Goal: Task Accomplishment & Management: Complete application form

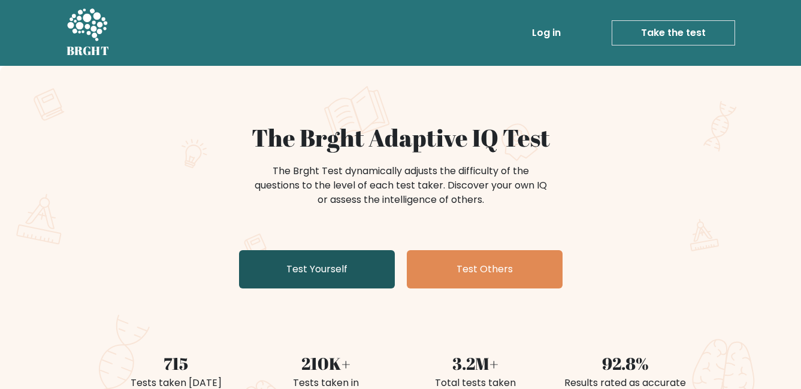
click at [344, 278] on link "Test Yourself" at bounding box center [317, 269] width 156 height 38
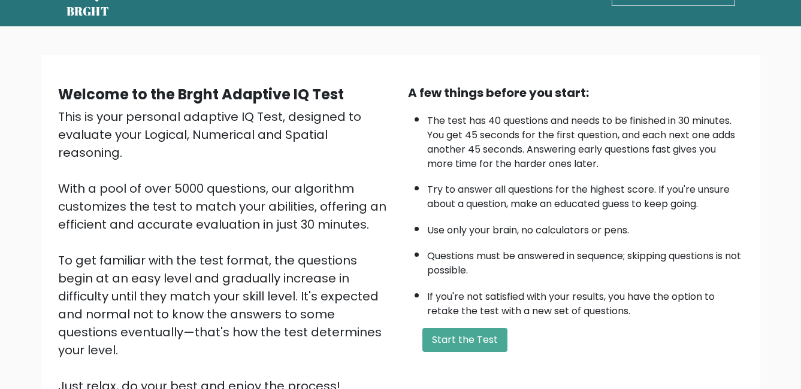
scroll to position [60, 0]
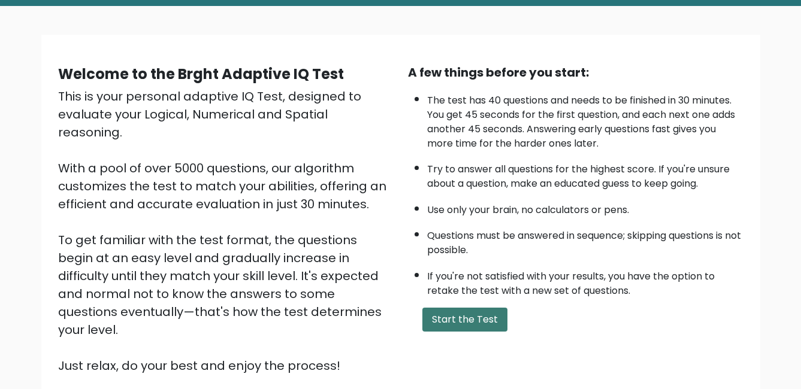
click at [468, 320] on button "Start the Test" at bounding box center [464, 320] width 85 height 24
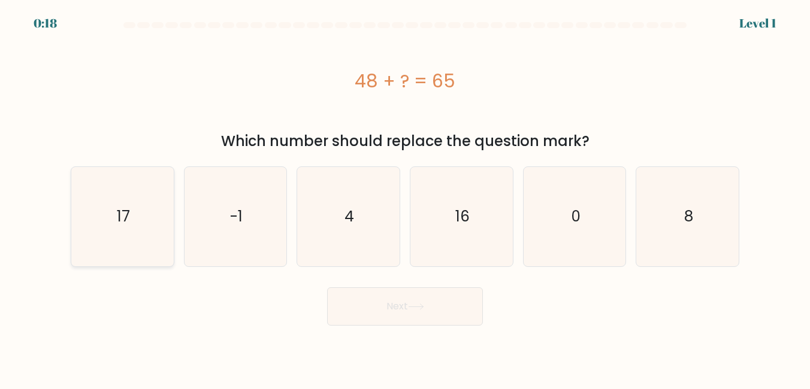
click at [99, 208] on icon "17" at bounding box center [122, 216] width 99 height 99
click at [405, 198] on input "a. 17" at bounding box center [405, 196] width 1 height 3
radio input "true"
click at [362, 307] on button "Next" at bounding box center [405, 307] width 156 height 38
click at [423, 307] on icon at bounding box center [416, 306] width 14 height 5
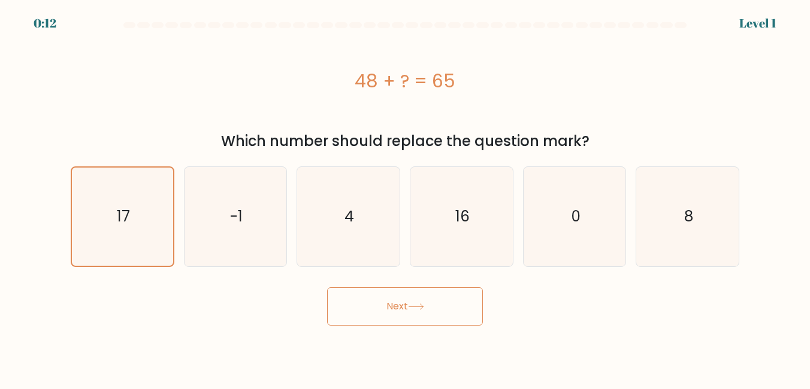
click at [410, 314] on button "Next" at bounding box center [405, 307] width 156 height 38
click at [406, 304] on button "Next" at bounding box center [405, 307] width 156 height 38
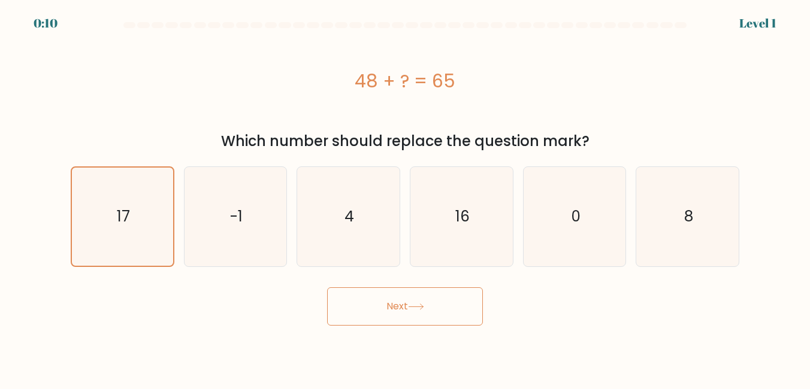
click at [406, 304] on button "Next" at bounding box center [405, 307] width 156 height 38
click at [448, 304] on button "Next" at bounding box center [405, 307] width 156 height 38
drag, startPoint x: 448, startPoint y: 304, endPoint x: 467, endPoint y: 286, distance: 26.3
click at [451, 303] on button "Next" at bounding box center [405, 307] width 156 height 38
click at [640, 18] on div "0:07 Level 1" at bounding box center [405, 16] width 810 height 32
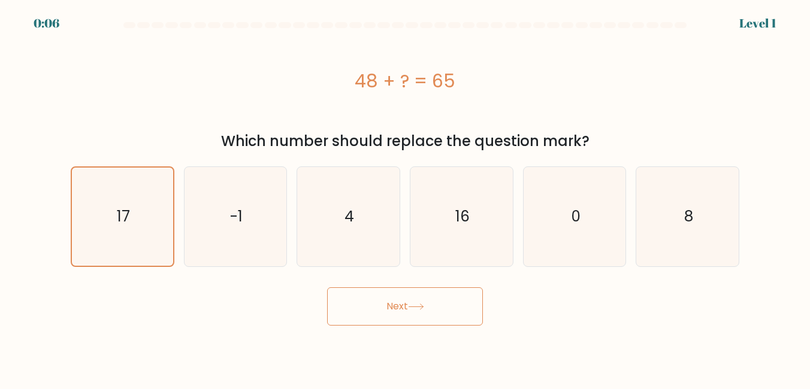
click at [428, 316] on button "Next" at bounding box center [405, 307] width 156 height 38
click at [420, 142] on div "Which number should replace the question mark?" at bounding box center [405, 142] width 654 height 22
click at [419, 81] on div "48 + ? = 65" at bounding box center [405, 81] width 669 height 27
click at [167, 225] on icon "17" at bounding box center [123, 217] width 98 height 98
click at [405, 198] on input "a. 17" at bounding box center [405, 196] width 1 height 3
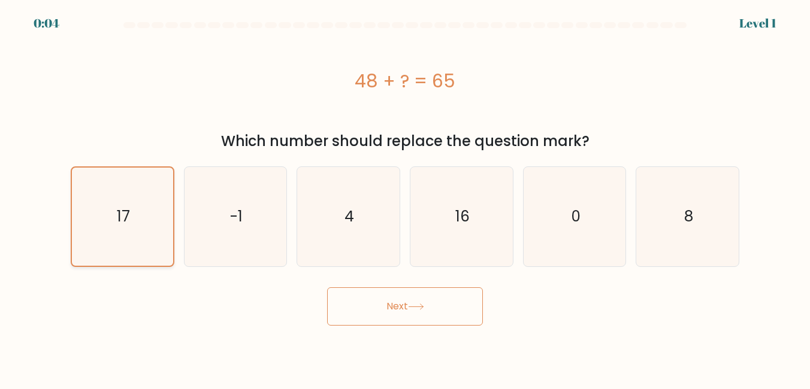
click at [167, 225] on icon "17" at bounding box center [123, 217] width 98 height 98
click at [405, 198] on input "a. 17" at bounding box center [405, 196] width 1 height 3
click at [167, 225] on icon "17" at bounding box center [123, 217] width 98 height 98
click at [405, 198] on input "a. 17" at bounding box center [405, 196] width 1 height 3
click at [449, 320] on button "Next" at bounding box center [405, 307] width 156 height 38
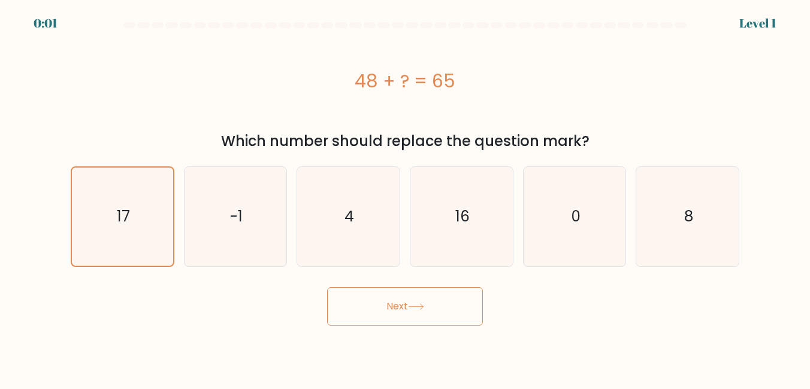
click at [401, 68] on div "48 + ? = 65" at bounding box center [405, 81] width 669 height 27
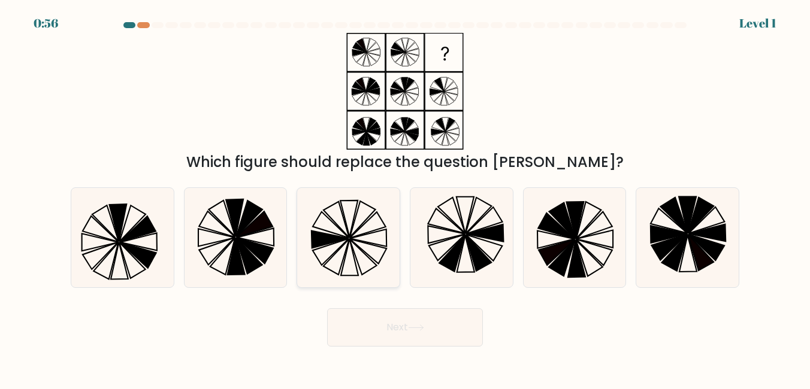
click at [330, 236] on icon at bounding box center [330, 239] width 37 height 17
click at [405, 198] on input "c." at bounding box center [405, 196] width 1 height 3
radio input "true"
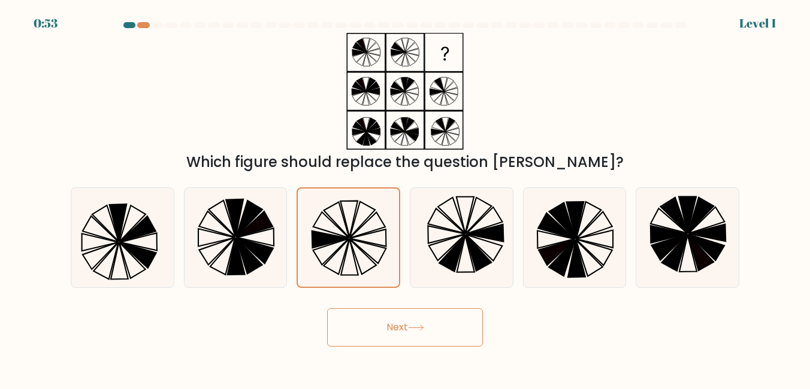
click at [408, 317] on button "Next" at bounding box center [405, 328] width 156 height 38
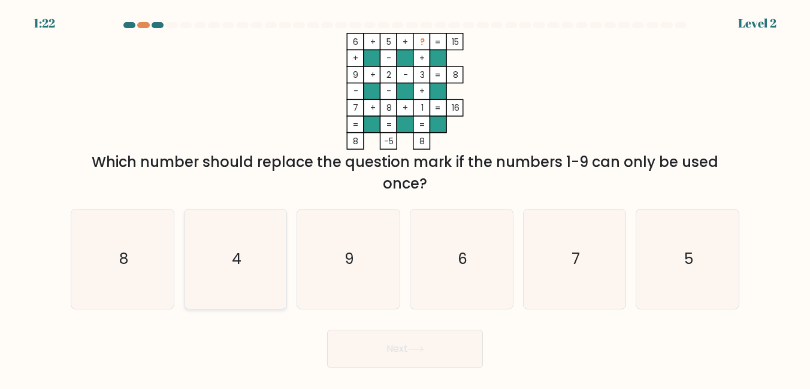
click at [250, 235] on icon "4" at bounding box center [235, 259] width 99 height 99
click at [405, 198] on input "b. 4" at bounding box center [405, 196] width 1 height 3
radio input "true"
click at [403, 353] on button "Next" at bounding box center [405, 349] width 156 height 38
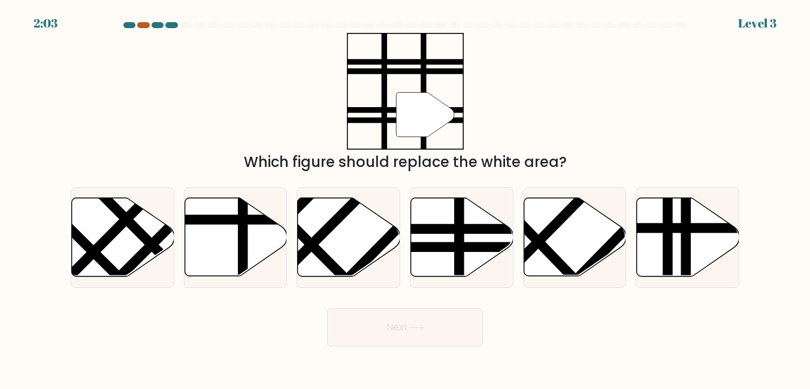
click at [144, 26] on div at bounding box center [143, 25] width 12 height 6
click at [490, 241] on icon at bounding box center [462, 237] width 102 height 78
click at [406, 198] on input "d." at bounding box center [405, 196] width 1 height 3
radio input "true"
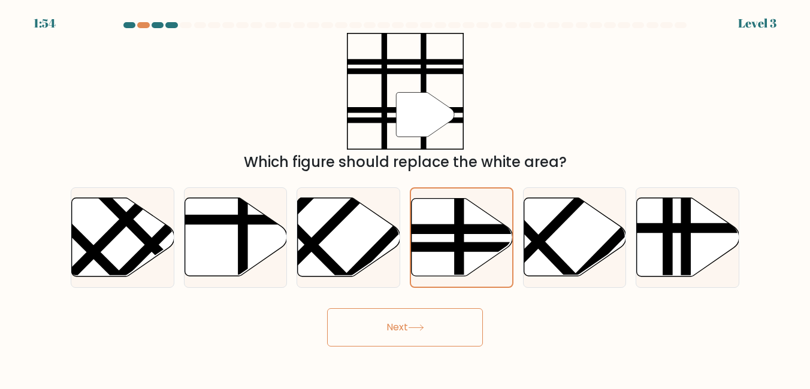
click at [443, 342] on button "Next" at bounding box center [405, 328] width 156 height 38
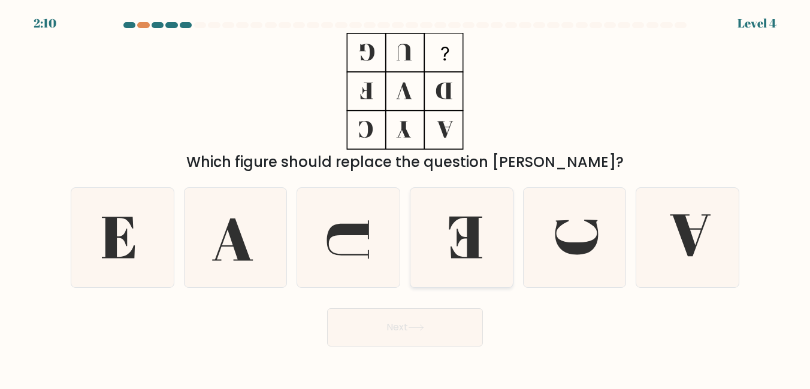
click at [452, 246] on icon at bounding box center [461, 237] width 99 height 99
click at [406, 198] on input "d." at bounding box center [405, 196] width 1 height 3
radio input "true"
click at [448, 321] on button "Next" at bounding box center [405, 328] width 156 height 38
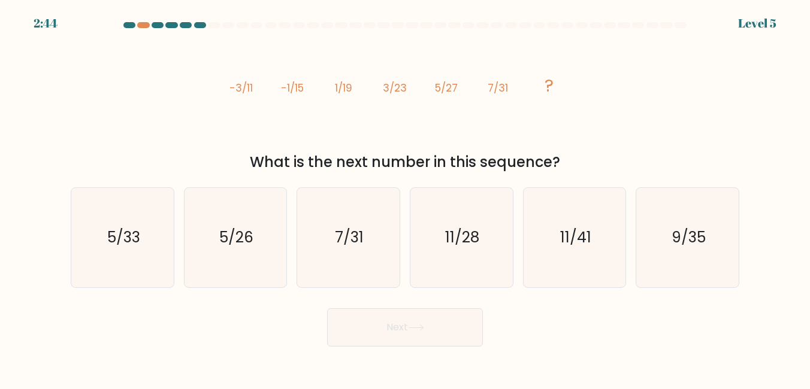
click at [576, 119] on icon "image/svg+xml -3/11 -1/15 1/19 3/23 5/27 7/31 ?" at bounding box center [405, 91] width 360 height 117
click at [664, 246] on icon "9/35" at bounding box center [687, 237] width 99 height 99
click at [406, 198] on input "f. 9/35" at bounding box center [405, 196] width 1 height 3
radio input "true"
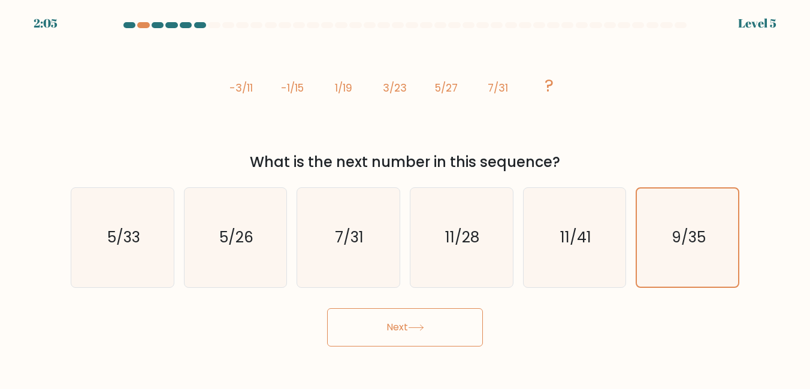
click at [385, 333] on button "Next" at bounding box center [405, 328] width 156 height 38
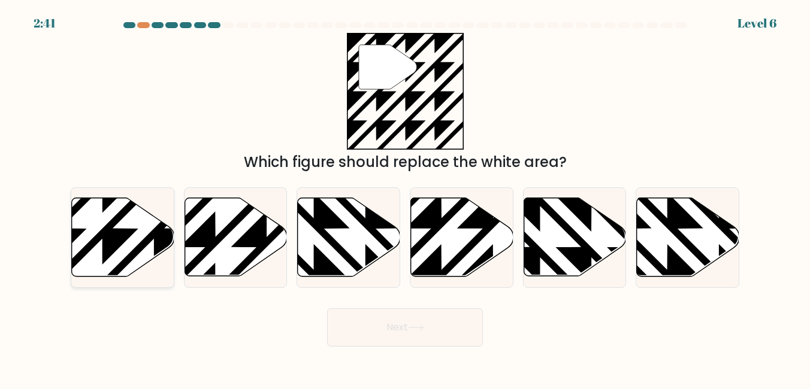
click at [83, 212] on icon at bounding box center [123, 237] width 102 height 78
click at [405, 198] on input "a." at bounding box center [405, 196] width 1 height 3
radio input "true"
click at [470, 334] on button "Next" at bounding box center [405, 328] width 156 height 38
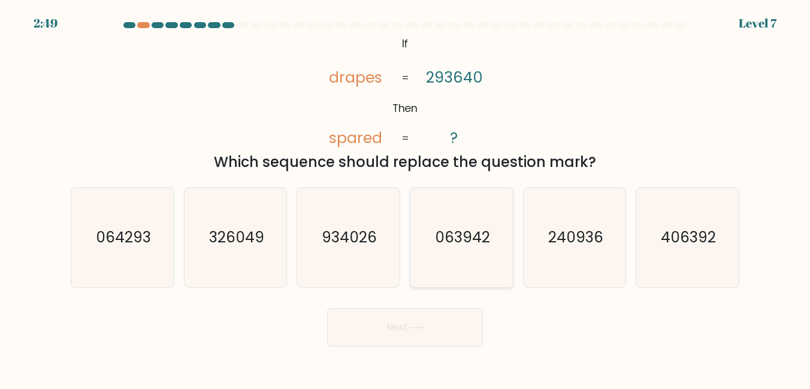
click at [440, 234] on text "063942" at bounding box center [462, 237] width 55 height 21
click at [406, 198] on input "d. 063942" at bounding box center [405, 196] width 1 height 3
radio input "true"
click at [417, 331] on button "Next" at bounding box center [405, 328] width 156 height 38
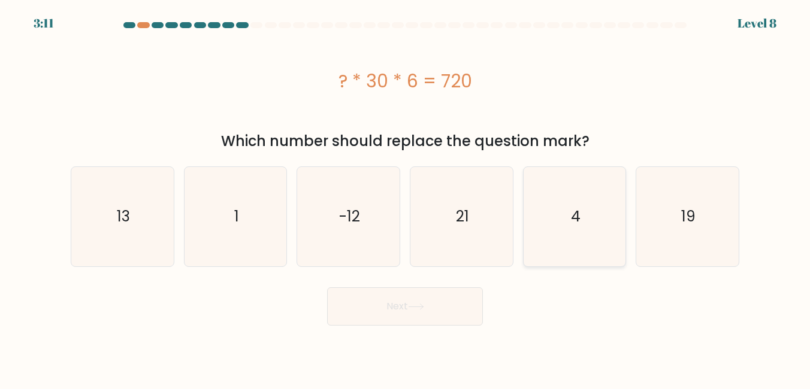
click at [564, 213] on icon "4" at bounding box center [574, 216] width 99 height 99
click at [406, 198] on input "e. 4" at bounding box center [405, 196] width 1 height 3
radio input "true"
click at [399, 318] on button "Next" at bounding box center [405, 307] width 156 height 38
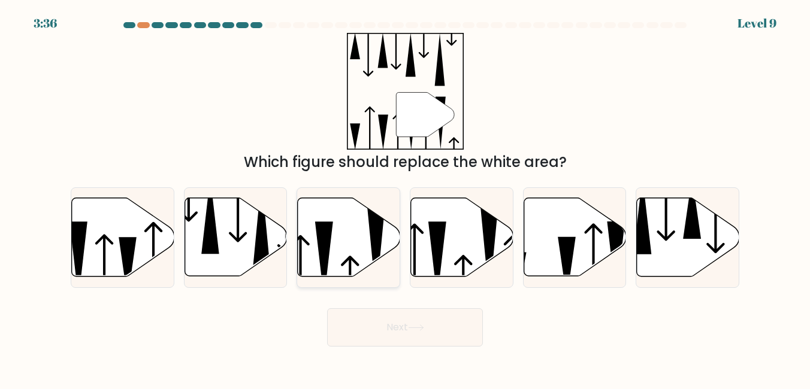
click at [355, 236] on icon at bounding box center [349, 237] width 102 height 78
click at [405, 198] on input "c." at bounding box center [405, 196] width 1 height 3
radio input "true"
click at [399, 326] on button "Next" at bounding box center [405, 328] width 156 height 38
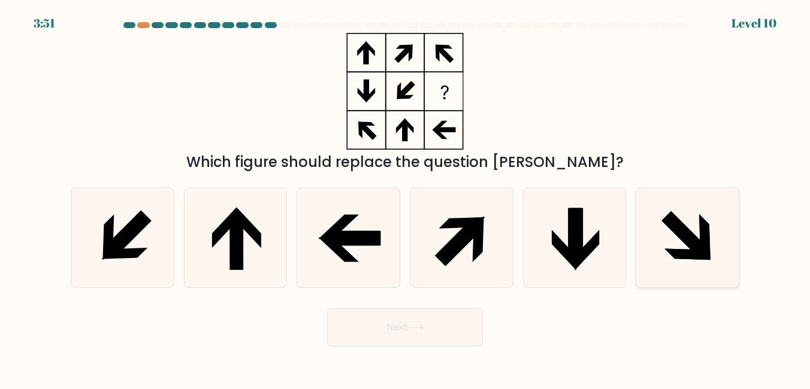
click at [658, 244] on icon at bounding box center [687, 237] width 99 height 99
click at [406, 198] on input "f." at bounding box center [405, 196] width 1 height 3
radio input "true"
click at [403, 335] on button "Next" at bounding box center [405, 328] width 156 height 38
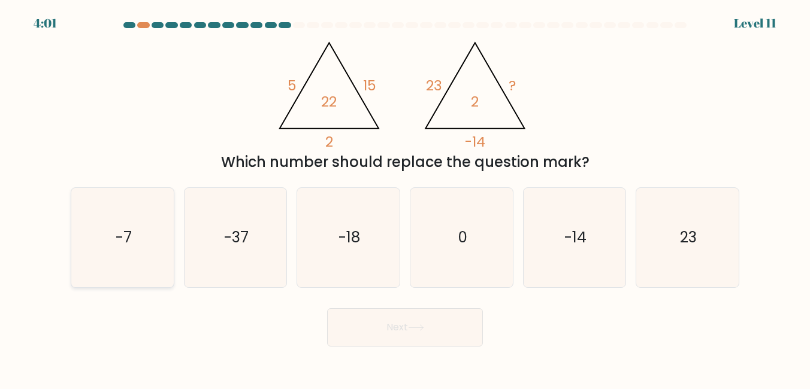
click at [91, 262] on icon "-7" at bounding box center [122, 237] width 99 height 99
click at [405, 198] on input "a. -7" at bounding box center [405, 196] width 1 height 3
radio input "true"
click at [464, 325] on button "Next" at bounding box center [405, 328] width 156 height 38
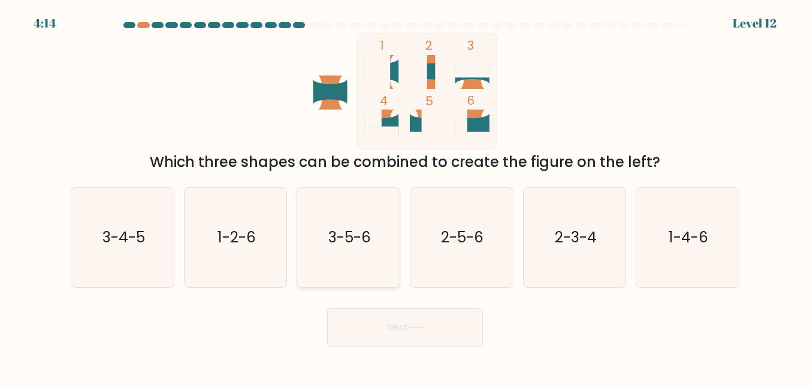
click at [374, 241] on icon "3-5-6" at bounding box center [348, 237] width 99 height 99
click at [405, 198] on input "c. 3-5-6" at bounding box center [405, 196] width 1 height 3
radio input "true"
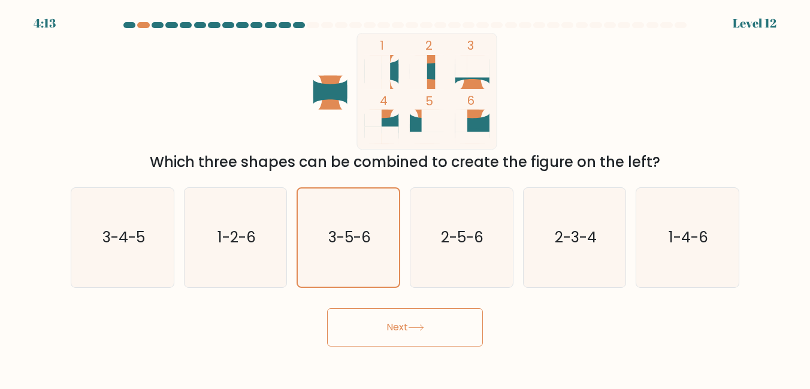
click at [386, 327] on button "Next" at bounding box center [405, 328] width 156 height 38
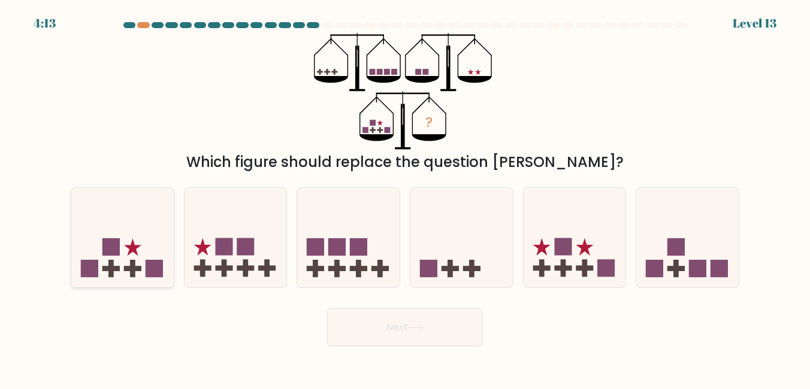
click at [146, 216] on icon at bounding box center [122, 237] width 102 height 84
click at [405, 198] on input "a." at bounding box center [405, 196] width 1 height 3
radio input "true"
click at [412, 332] on button "Next" at bounding box center [405, 328] width 156 height 38
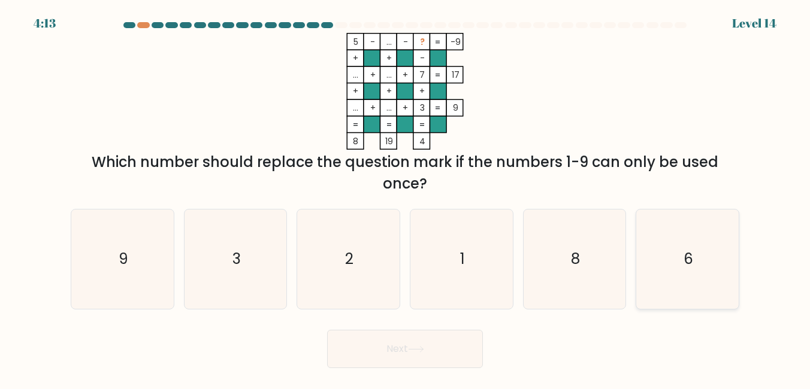
click at [673, 266] on icon "6" at bounding box center [687, 259] width 99 height 99
click at [406, 198] on input "f. 6" at bounding box center [405, 196] width 1 height 3
radio input "true"
click at [424, 359] on button "Next" at bounding box center [405, 349] width 156 height 38
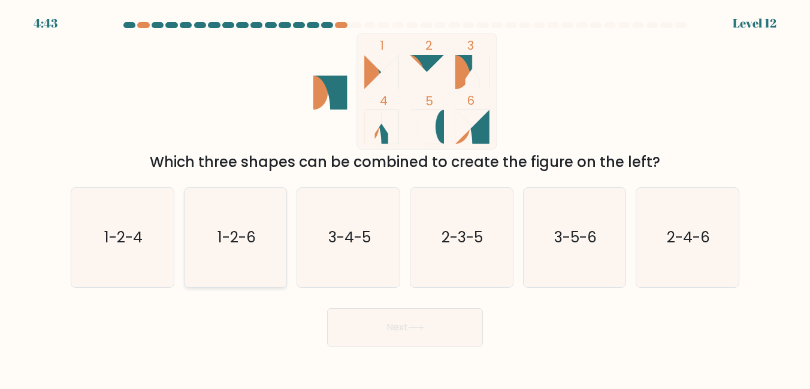
click at [218, 244] on text "1-2-6" at bounding box center [236, 237] width 38 height 21
click at [405, 198] on input "b. 1-2-6" at bounding box center [405, 196] width 1 height 3
radio input "true"
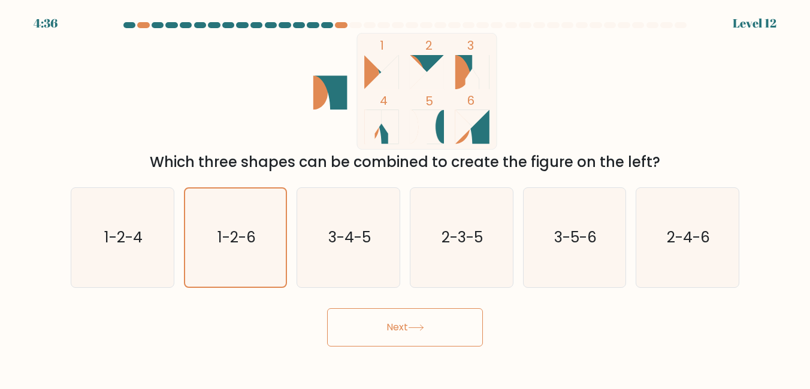
click at [414, 330] on icon at bounding box center [416, 328] width 16 height 7
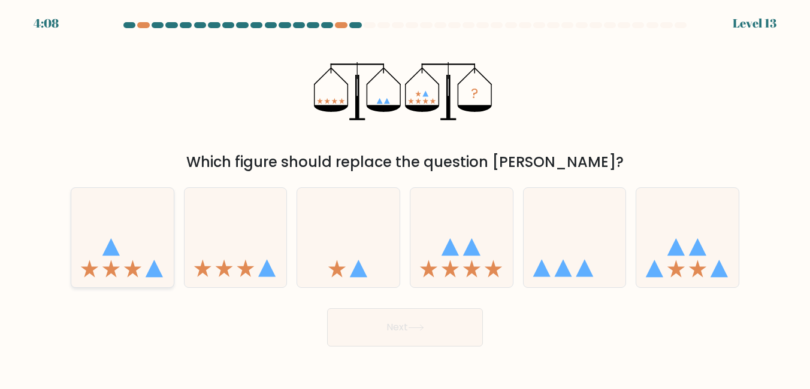
click at [138, 260] on icon at bounding box center [122, 237] width 102 height 84
click at [405, 198] on input "a." at bounding box center [405, 196] width 1 height 3
radio input "true"
click at [401, 335] on button "Next" at bounding box center [405, 328] width 156 height 38
click at [382, 321] on button "Next" at bounding box center [405, 328] width 156 height 38
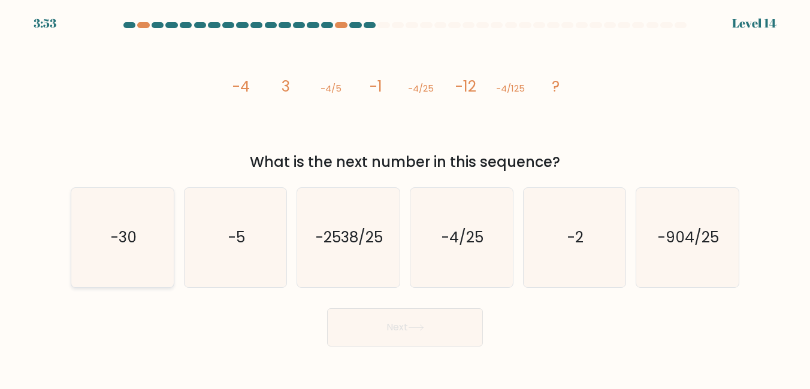
click at [143, 220] on icon "-30" at bounding box center [122, 237] width 99 height 99
click at [405, 198] on input "a. -30" at bounding box center [405, 196] width 1 height 3
radio input "true"
click at [458, 329] on button "Next" at bounding box center [405, 328] width 156 height 38
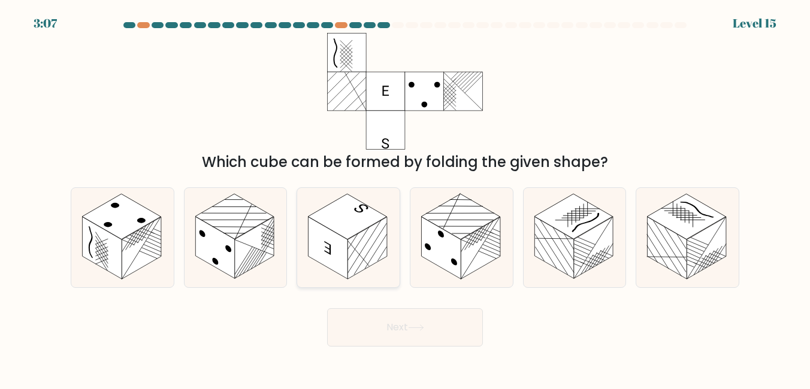
click at [355, 222] on rect at bounding box center [347, 217] width 78 height 46
click at [405, 198] on input "c." at bounding box center [405, 196] width 1 height 3
radio input "true"
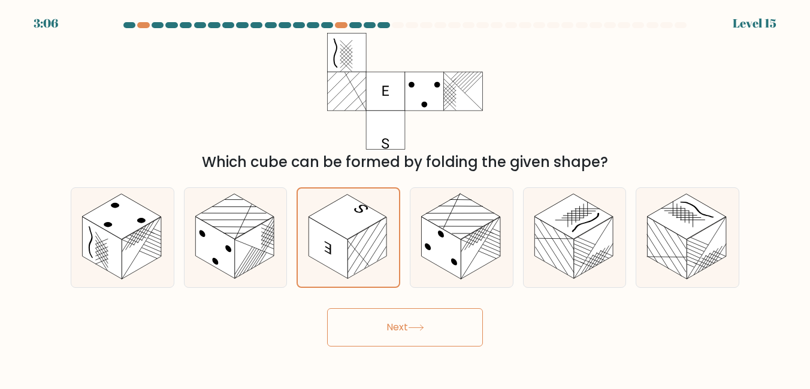
click at [396, 329] on button "Next" at bounding box center [405, 328] width 156 height 38
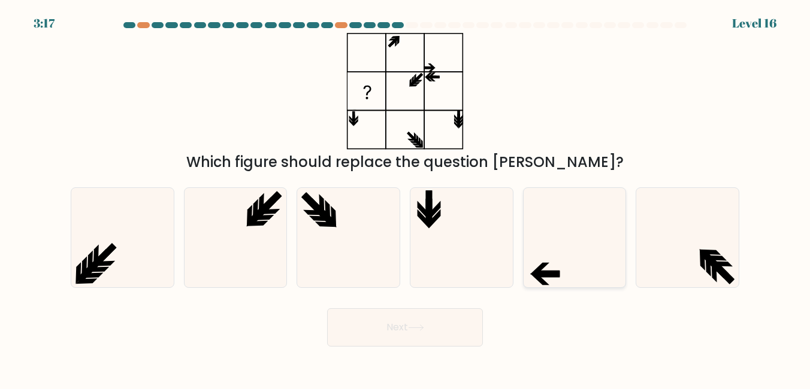
click at [534, 232] on icon at bounding box center [574, 237] width 99 height 99
click at [406, 198] on input "e." at bounding box center [405, 196] width 1 height 3
radio input "true"
click at [426, 317] on button "Next" at bounding box center [405, 328] width 156 height 38
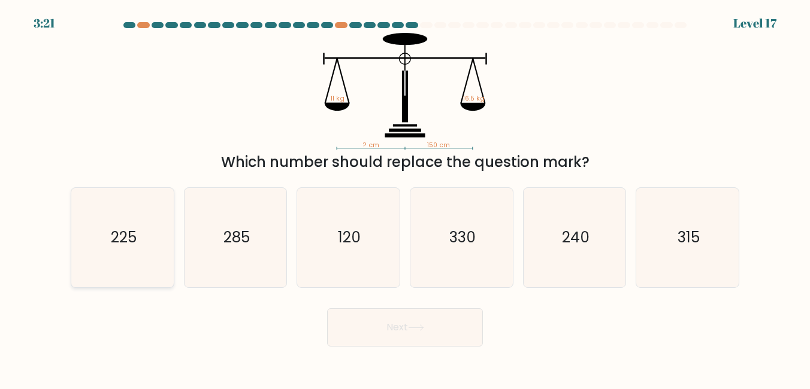
click at [146, 245] on icon "225" at bounding box center [122, 237] width 99 height 99
click at [405, 198] on input "a. 225" at bounding box center [405, 196] width 1 height 3
radio input "true"
click at [437, 321] on button "Next" at bounding box center [405, 328] width 156 height 38
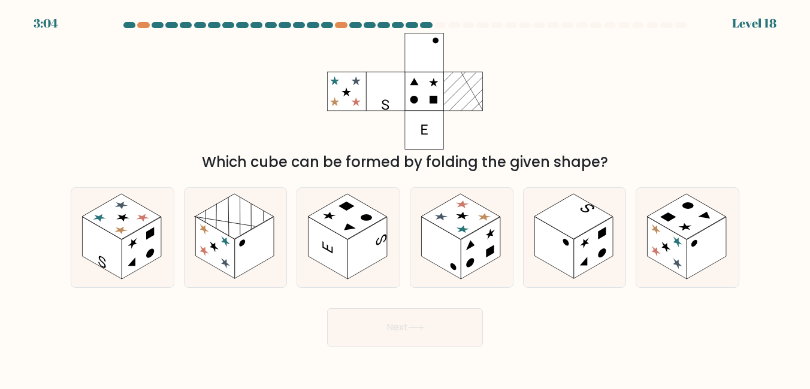
click at [182, 234] on div "b." at bounding box center [235, 238] width 113 height 101
click at [204, 235] on rect at bounding box center [215, 248] width 40 height 62
click at [405, 198] on input "b." at bounding box center [405, 196] width 1 height 3
radio input "true"
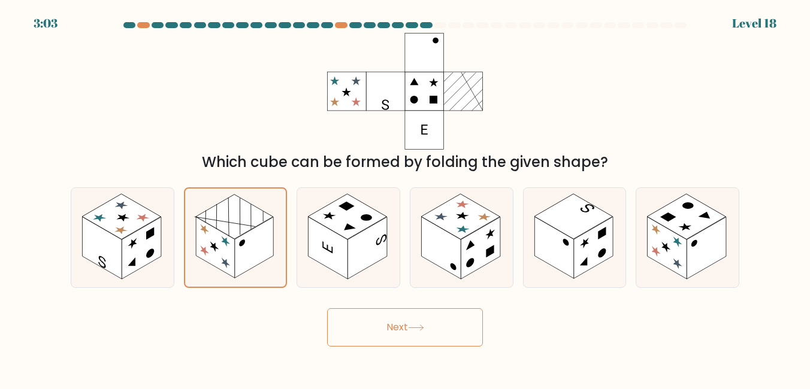
click at [427, 338] on button "Next" at bounding box center [405, 328] width 156 height 38
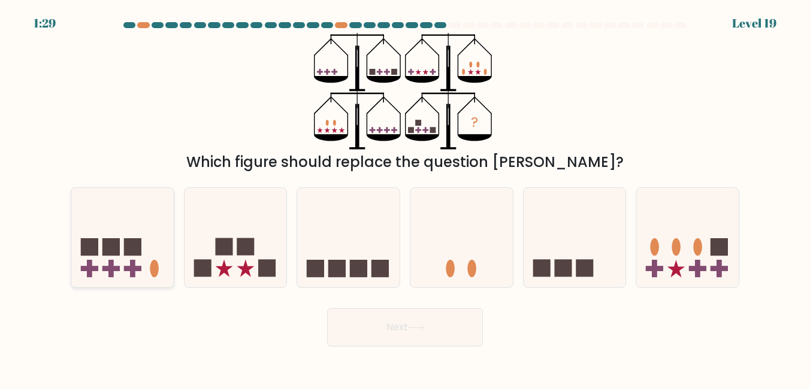
click at [137, 255] on rect at bounding box center [132, 246] width 17 height 17
click at [405, 198] on input "a." at bounding box center [405, 196] width 1 height 3
radio input "true"
click at [383, 310] on button "Next" at bounding box center [405, 328] width 156 height 38
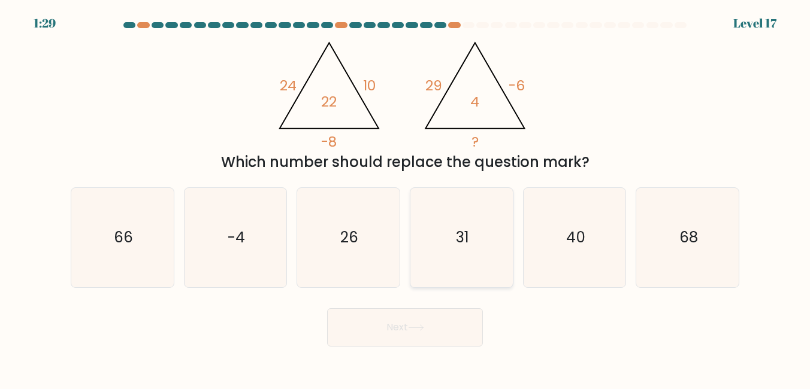
click at [445, 222] on icon "31" at bounding box center [461, 237] width 99 height 99
click at [406, 198] on input "d. 31" at bounding box center [405, 196] width 1 height 3
radio input "true"
click at [357, 335] on button "Next" at bounding box center [405, 328] width 156 height 38
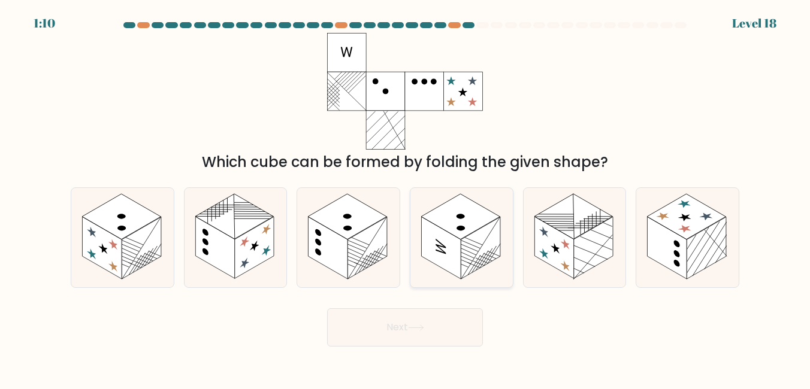
click at [458, 230] on circle at bounding box center [461, 228] width 12 height 7
click at [406, 198] on input "d." at bounding box center [405, 196] width 1 height 3
radio input "true"
click at [452, 310] on button "Next" at bounding box center [405, 328] width 156 height 38
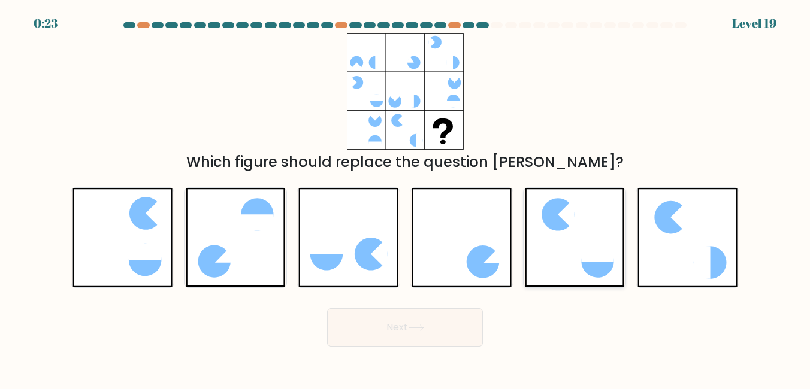
click at [584, 233] on icon at bounding box center [575, 237] width 100 height 99
click at [406, 198] on input "e." at bounding box center [405, 196] width 1 height 3
radio input "true"
click at [440, 331] on button "Next" at bounding box center [405, 328] width 156 height 38
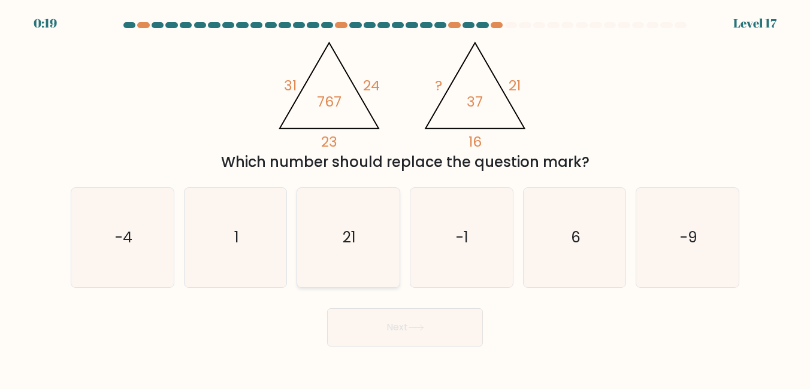
click at [380, 235] on icon "21" at bounding box center [348, 237] width 99 height 99
click at [405, 198] on input "c. 21" at bounding box center [405, 196] width 1 height 3
radio input "true"
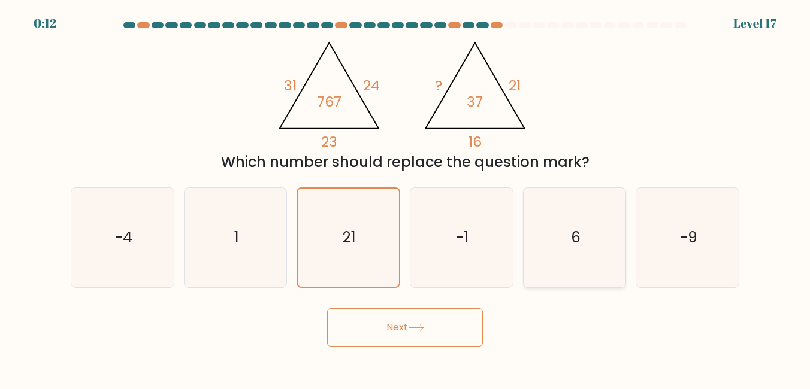
click at [608, 243] on icon "6" at bounding box center [574, 237] width 99 height 99
click at [406, 198] on input "e. 6" at bounding box center [405, 196] width 1 height 3
radio input "true"
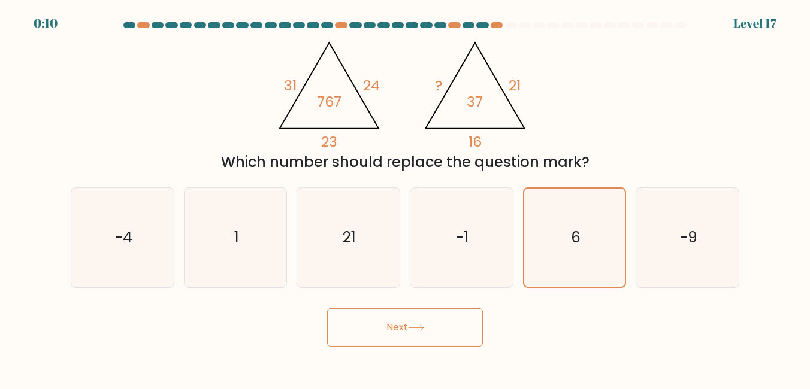
click at [466, 323] on button "Next" at bounding box center [405, 328] width 156 height 38
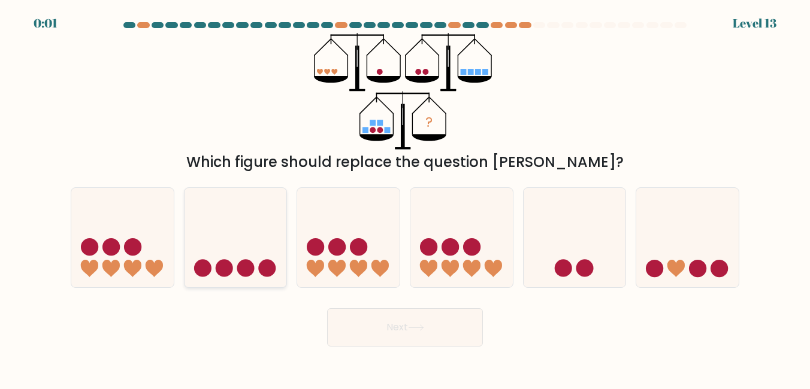
click at [232, 257] on icon at bounding box center [236, 237] width 102 height 84
click at [405, 198] on input "b." at bounding box center [405, 196] width 1 height 3
radio input "true"
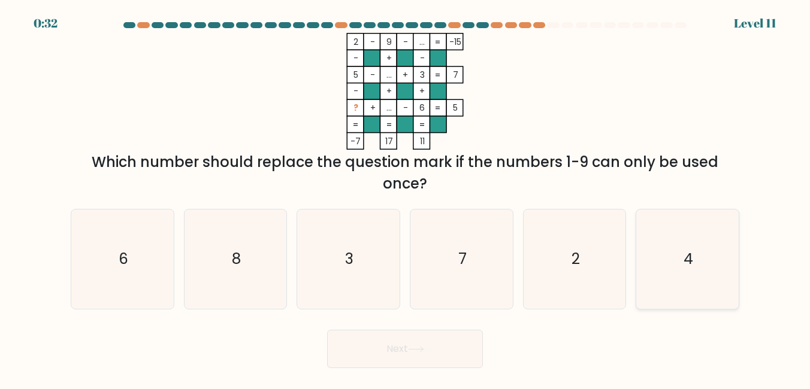
click at [682, 249] on icon "4" at bounding box center [687, 259] width 99 height 99
click at [406, 198] on input "f. 4" at bounding box center [405, 196] width 1 height 3
radio input "true"
click at [349, 341] on button "Next" at bounding box center [405, 349] width 156 height 38
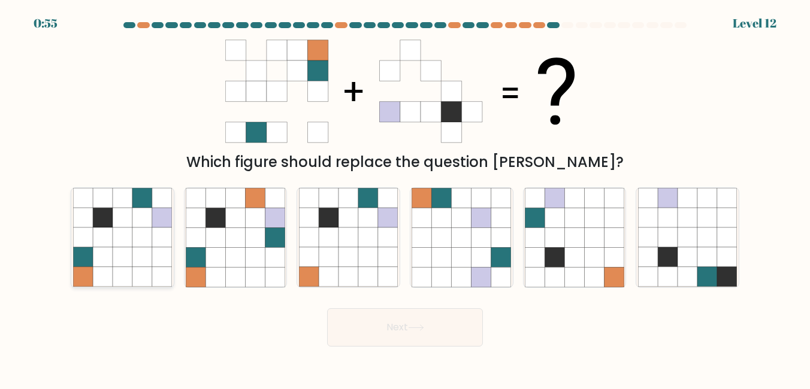
click at [129, 248] on icon at bounding box center [123, 258] width 20 height 20
click at [405, 198] on input "a." at bounding box center [405, 196] width 1 height 3
radio input "true"
click at [393, 324] on button "Next" at bounding box center [405, 328] width 156 height 38
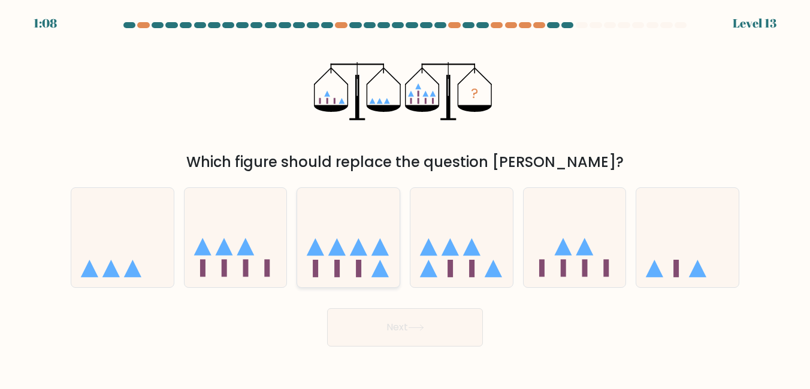
click at [371, 252] on icon at bounding box center [348, 237] width 102 height 84
click at [405, 198] on input "c." at bounding box center [405, 196] width 1 height 3
radio input "true"
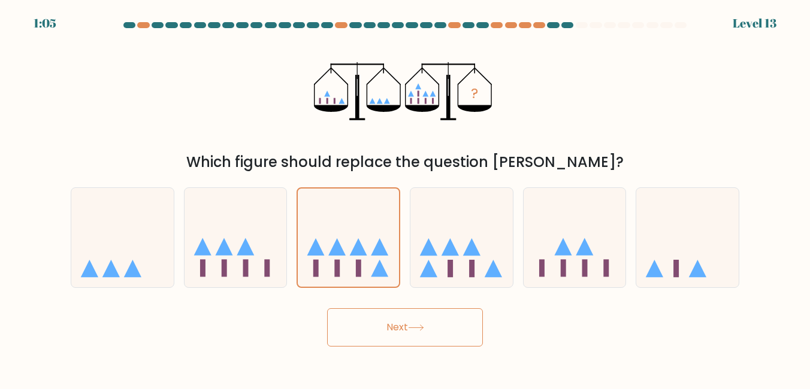
click at [424, 331] on icon at bounding box center [416, 328] width 16 height 7
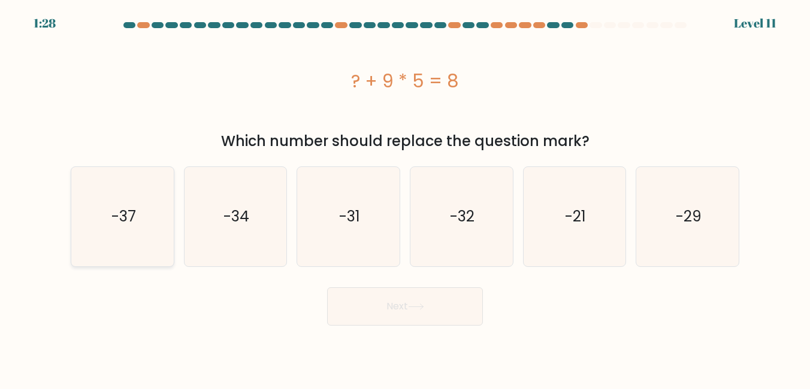
click at [129, 216] on text "-37" at bounding box center [123, 216] width 25 height 21
click at [405, 198] on input "a. -37" at bounding box center [405, 196] width 1 height 3
radio input "true"
click at [403, 321] on button "Next" at bounding box center [405, 307] width 156 height 38
click at [354, 302] on button "Next" at bounding box center [405, 307] width 156 height 38
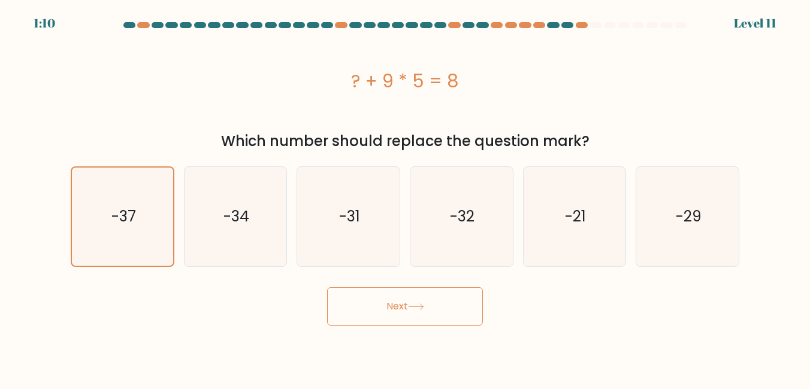
click at [401, 298] on button "Next" at bounding box center [405, 307] width 156 height 38
click at [401, 299] on button "Next" at bounding box center [405, 307] width 156 height 38
click at [424, 309] on icon at bounding box center [416, 307] width 16 height 7
click at [197, 234] on icon "-34" at bounding box center [235, 216] width 99 height 99
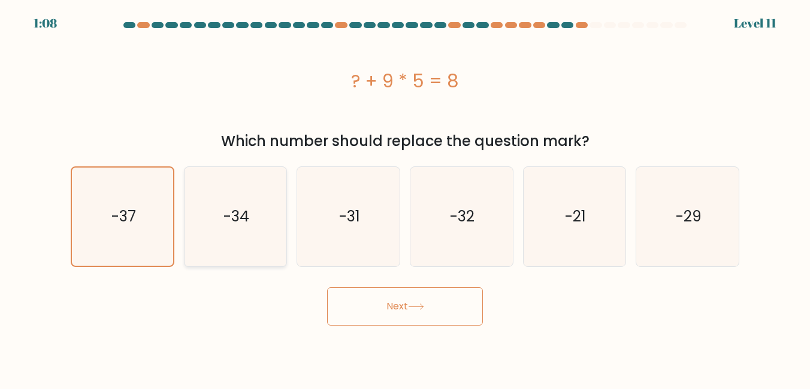
click at [405, 198] on input "b. -34" at bounding box center [405, 196] width 1 height 3
radio input "true"
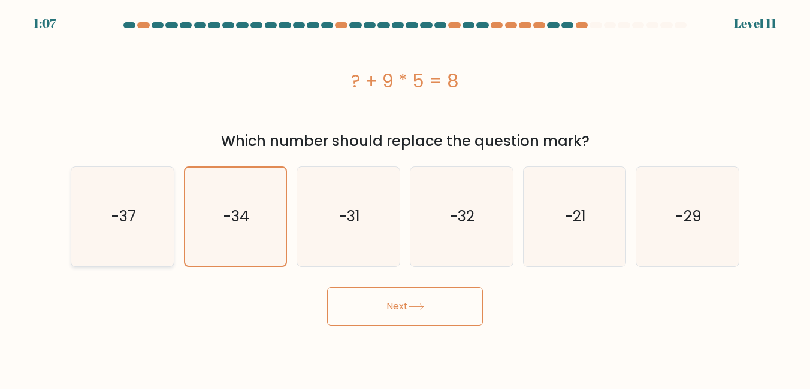
click at [136, 222] on icon "-37" at bounding box center [122, 216] width 99 height 99
click at [405, 198] on input "a. -37" at bounding box center [405, 196] width 1 height 3
radio input "true"
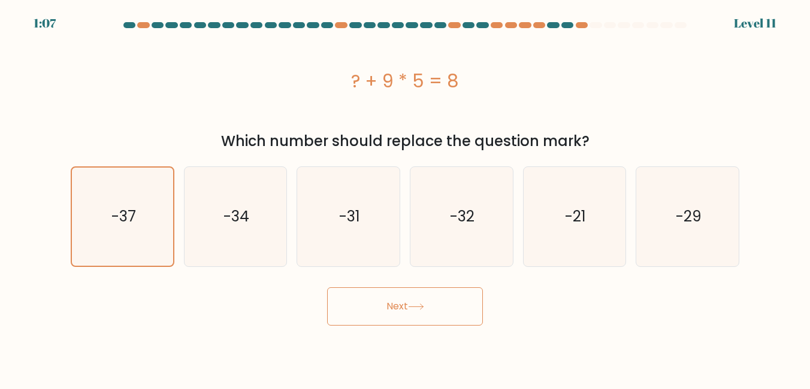
click at [326, 303] on div "Next" at bounding box center [405, 304] width 683 height 44
click at [388, 303] on button "Next" at bounding box center [405, 307] width 156 height 38
click at [461, 294] on button "Next" at bounding box center [405, 307] width 156 height 38
click at [445, 319] on button "Next" at bounding box center [405, 307] width 156 height 38
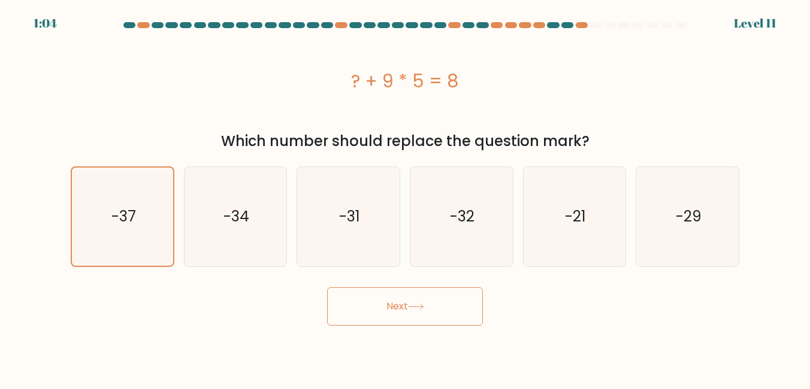
click at [444, 319] on button "Next" at bounding box center [405, 307] width 156 height 38
click at [769, 17] on div "Level 11" at bounding box center [755, 23] width 43 height 18
click at [768, 19] on div "Level 11" at bounding box center [755, 23] width 43 height 18
drag, startPoint x: 768, startPoint y: 19, endPoint x: 759, endPoint y: 22, distance: 9.3
click at [759, 22] on div "Level 11" at bounding box center [755, 23] width 43 height 18
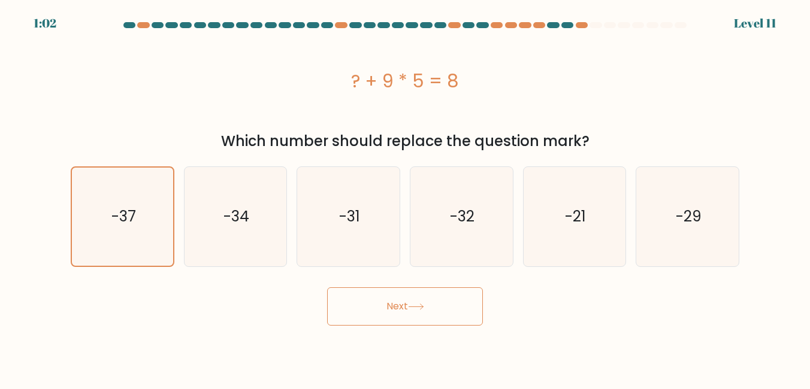
drag, startPoint x: 759, startPoint y: 22, endPoint x: 636, endPoint y: 20, distance: 123.4
click at [652, 17] on div "1:02 Level 11" at bounding box center [405, 16] width 810 height 32
click at [587, 25] on div at bounding box center [582, 25] width 12 height 6
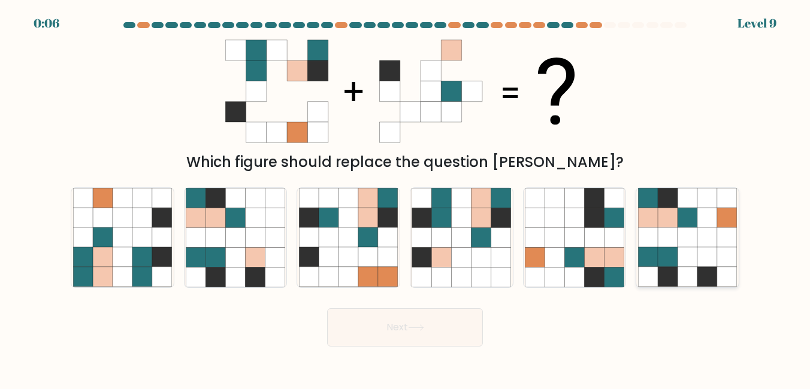
click at [684, 242] on icon at bounding box center [688, 238] width 20 height 20
click at [406, 198] on input "f." at bounding box center [405, 196] width 1 height 3
radio input "true"
click at [415, 330] on icon at bounding box center [416, 328] width 16 height 7
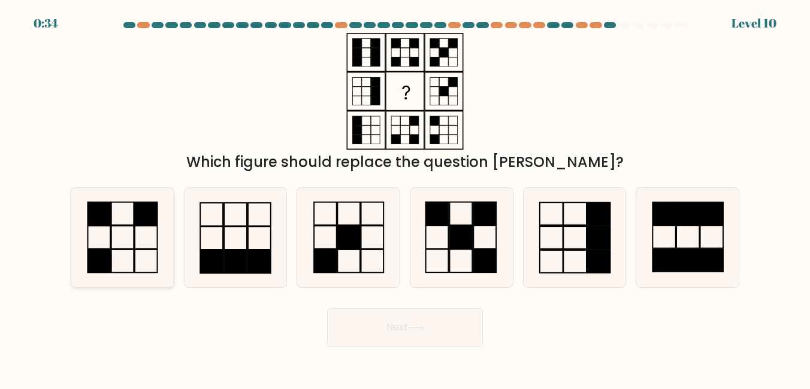
click at [128, 254] on icon at bounding box center [122, 237] width 99 height 99
click at [405, 198] on input "a." at bounding box center [405, 196] width 1 height 3
radio input "true"
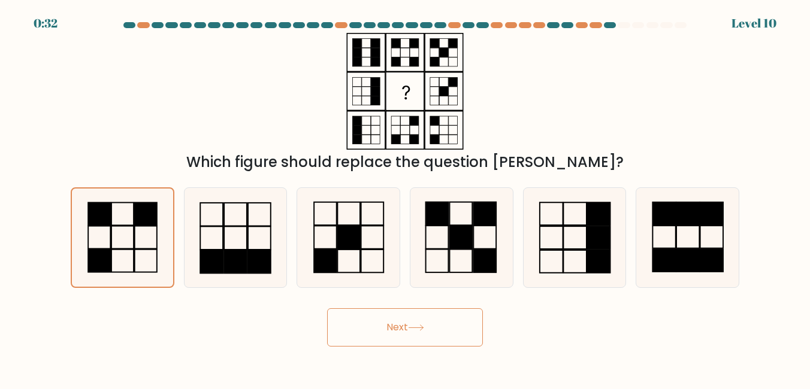
click at [446, 319] on button "Next" at bounding box center [405, 328] width 156 height 38
click at [410, 327] on button "Next" at bounding box center [405, 328] width 156 height 38
click at [430, 332] on button "Next" at bounding box center [405, 328] width 156 height 38
click at [527, 20] on div "0:19 Level 10" at bounding box center [405, 16] width 810 height 32
drag, startPoint x: 587, startPoint y: 274, endPoint x: 578, endPoint y: 256, distance: 19.6
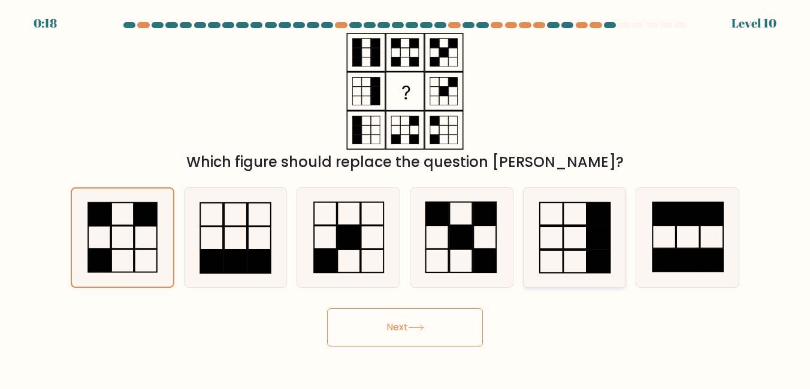
click at [587, 273] on icon at bounding box center [574, 237] width 99 height 99
click at [406, 198] on input "e." at bounding box center [405, 196] width 1 height 3
radio input "true"
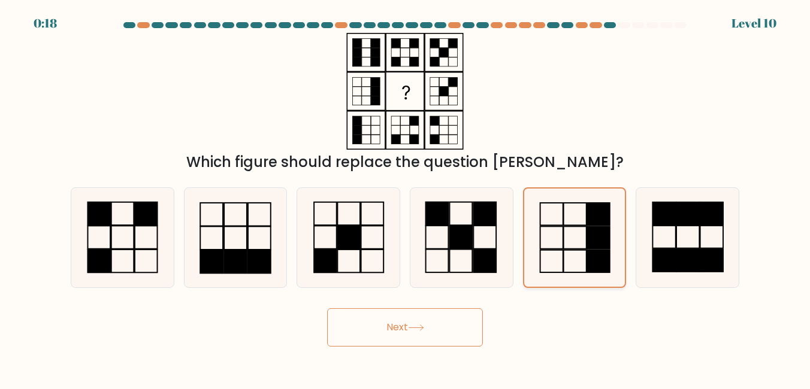
drag, startPoint x: 575, startPoint y: 256, endPoint x: 560, endPoint y: 253, distance: 15.9
click at [573, 256] on icon at bounding box center [574, 238] width 98 height 98
click at [406, 198] on input "e." at bounding box center [405, 196] width 1 height 3
click at [506, 255] on icon at bounding box center [461, 237] width 99 height 99
click at [406, 198] on input "d." at bounding box center [405, 196] width 1 height 3
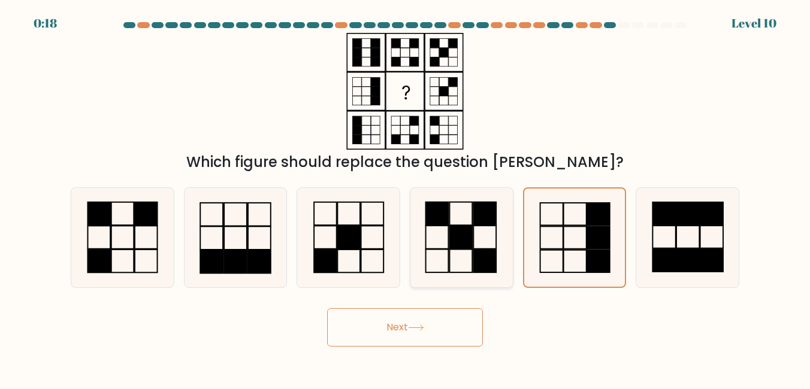
radio input "true"
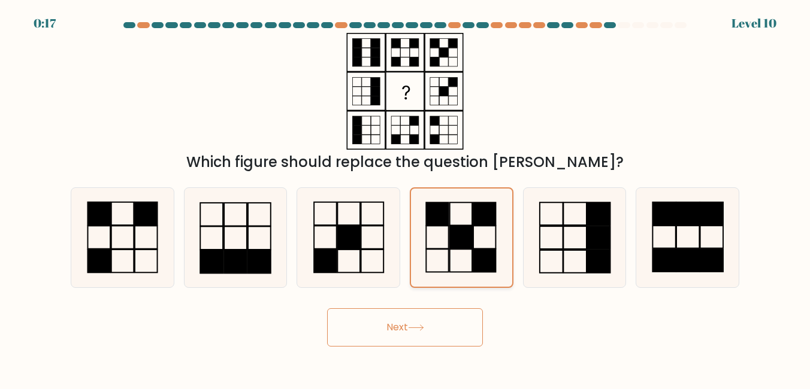
drag, startPoint x: 493, startPoint y: 253, endPoint x: 422, endPoint y: 252, distance: 71.3
click at [490, 253] on icon at bounding box center [461, 238] width 98 height 98
click at [406, 198] on input "d." at bounding box center [405, 196] width 1 height 3
drag, startPoint x: 422, startPoint y: 252, endPoint x: 371, endPoint y: 261, distance: 51.1
click at [371, 261] on div "a. b. c." at bounding box center [405, 233] width 678 height 110
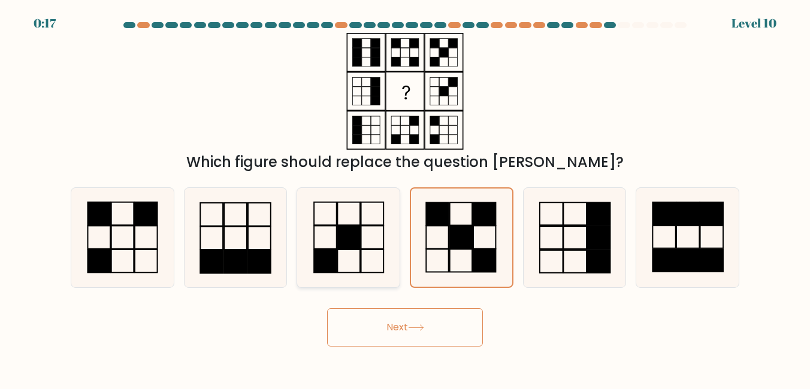
drag, startPoint x: 371, startPoint y: 261, endPoint x: 316, endPoint y: 241, distance: 58.6
click at [330, 246] on icon at bounding box center [348, 237] width 99 height 99
click at [405, 198] on input "c." at bounding box center [405, 196] width 1 height 3
radio input "true"
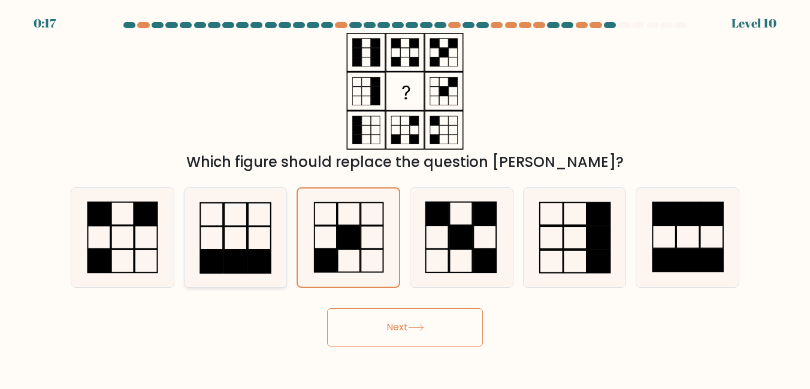
click at [243, 231] on icon at bounding box center [235, 237] width 99 height 99
click at [405, 198] on input "b." at bounding box center [405, 196] width 1 height 3
radio input "true"
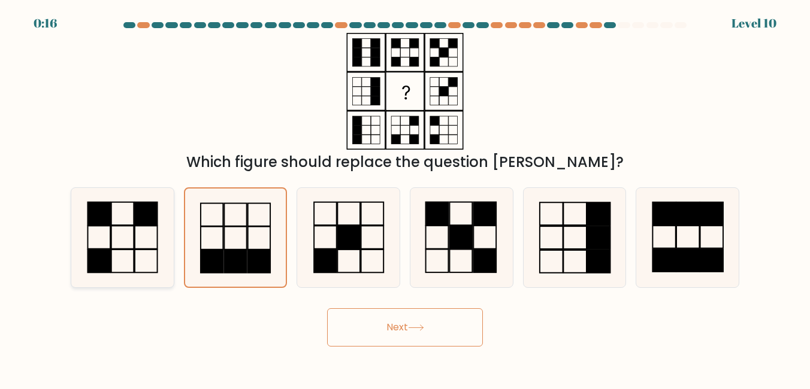
click at [166, 220] on icon at bounding box center [122, 237] width 99 height 99
click at [405, 198] on input "a." at bounding box center [405, 196] width 1 height 3
radio input "true"
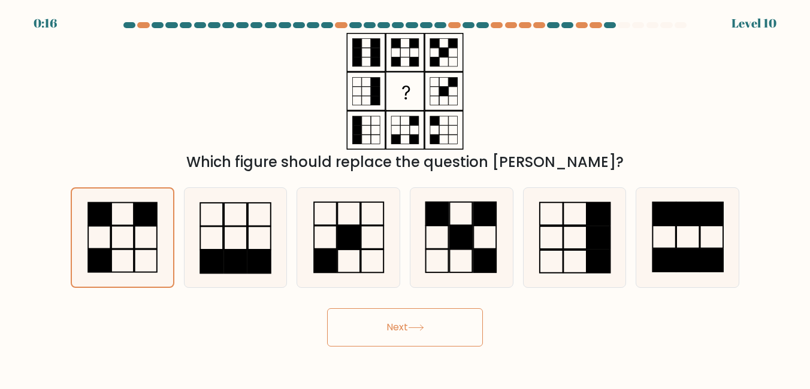
click at [419, 330] on icon at bounding box center [416, 328] width 16 height 7
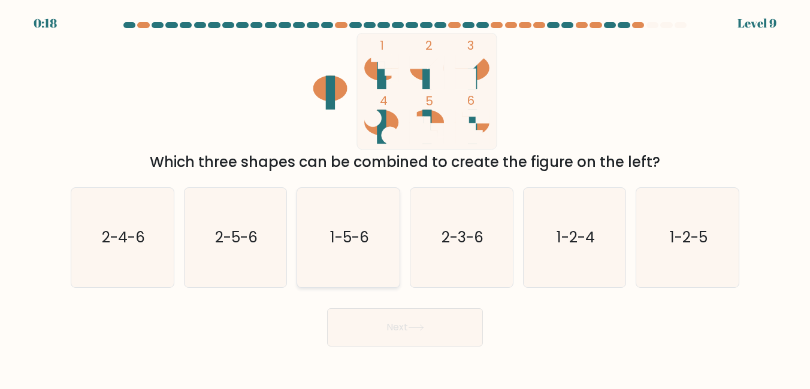
click at [343, 228] on text "1-5-6" at bounding box center [349, 237] width 39 height 21
click at [405, 198] on input "c. 1-5-6" at bounding box center [405, 196] width 1 height 3
radio input "true"
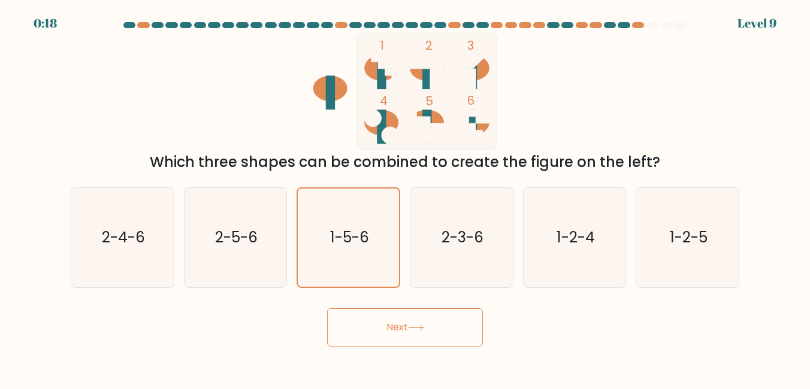
click at [368, 326] on button "Next" at bounding box center [405, 328] width 156 height 38
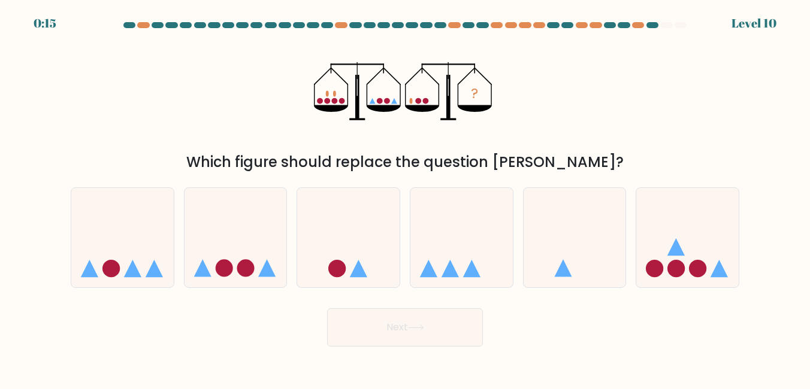
click at [450, 337] on button "Next" at bounding box center [405, 328] width 156 height 38
click at [490, 148] on icon "?" at bounding box center [405, 91] width 183 height 117
click at [688, 267] on icon at bounding box center [687, 237] width 102 height 84
click at [406, 198] on input "f." at bounding box center [405, 196] width 1 height 3
radio input "true"
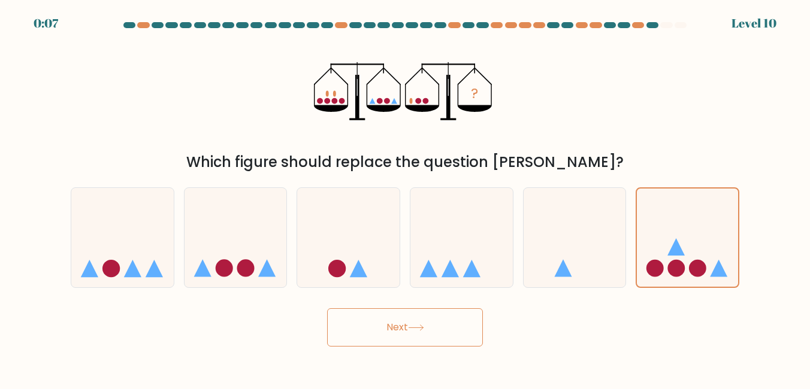
click at [441, 326] on button "Next" at bounding box center [405, 328] width 156 height 38
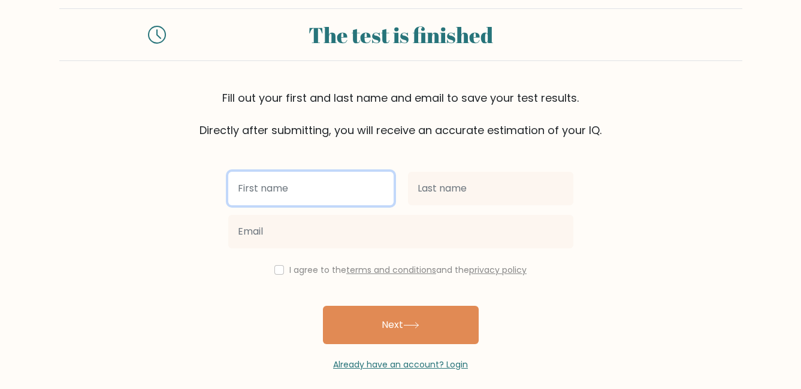
scroll to position [31, 0]
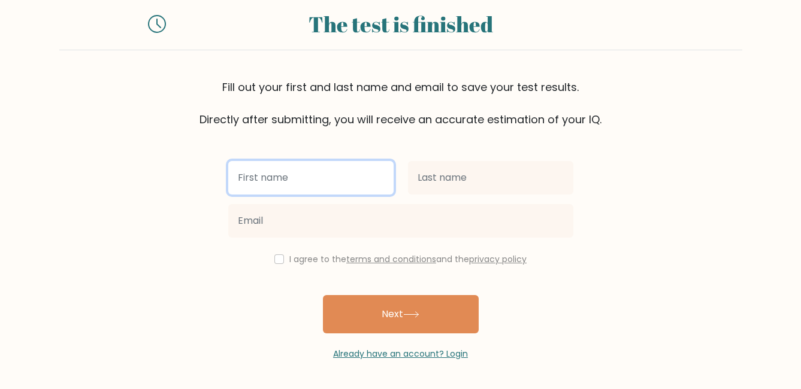
click at [331, 180] on input "text" at bounding box center [310, 178] width 165 height 34
type input "[PERSON_NAME]"
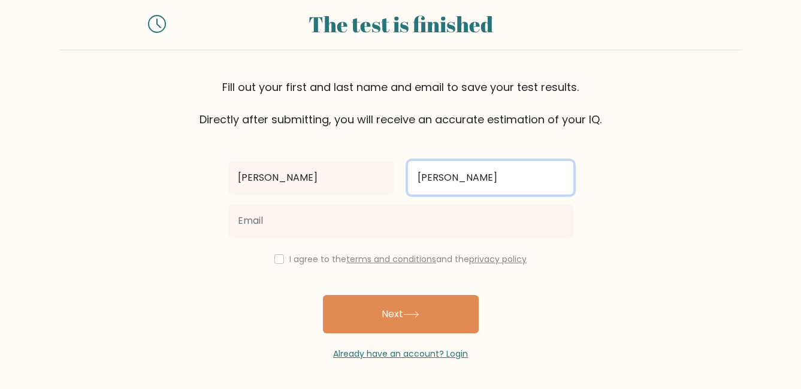
type input "[PERSON_NAME]"
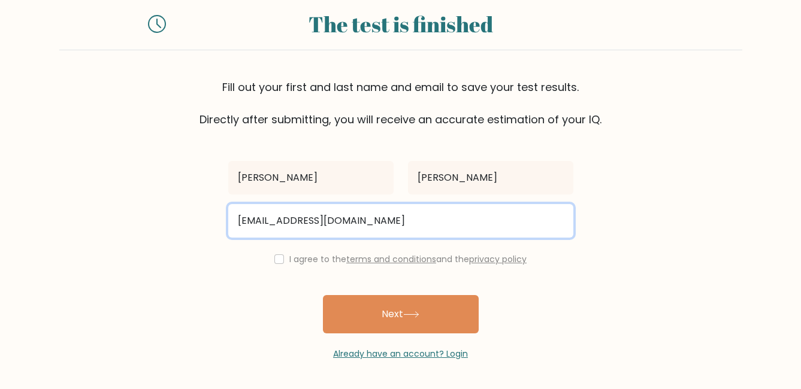
type input "[EMAIL_ADDRESS][DOMAIN_NAME]"
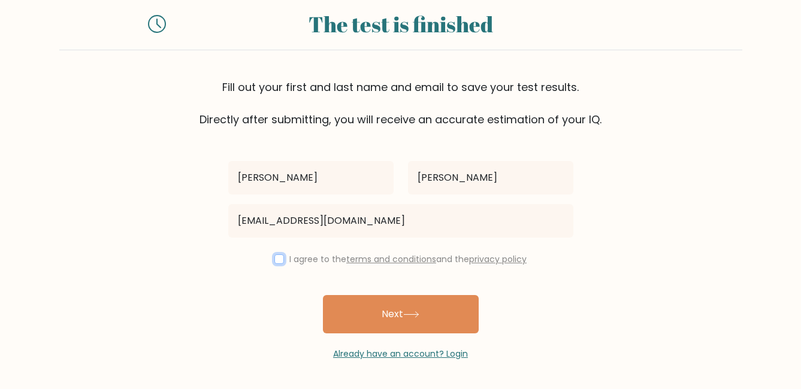
click at [274, 259] on input "checkbox" at bounding box center [279, 260] width 10 height 10
checkbox input "true"
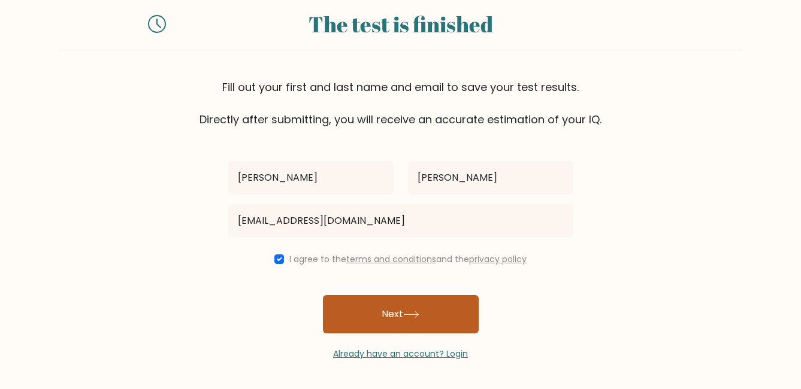
click at [400, 311] on button "Next" at bounding box center [401, 314] width 156 height 38
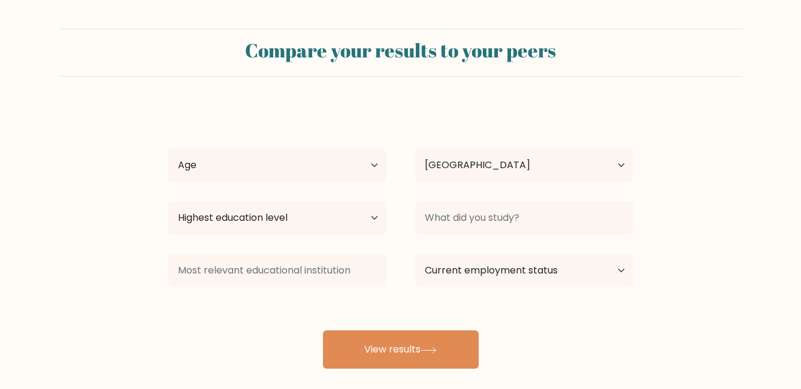
select select "PH"
drag, startPoint x: 343, startPoint y: 160, endPoint x: 334, endPoint y: 170, distance: 13.1
click at [343, 160] on select "Age Under 18 years old 18-24 years old 25-34 years old 35-44 years old 45-54 ye…" at bounding box center [277, 166] width 218 height 34
select select "25_34"
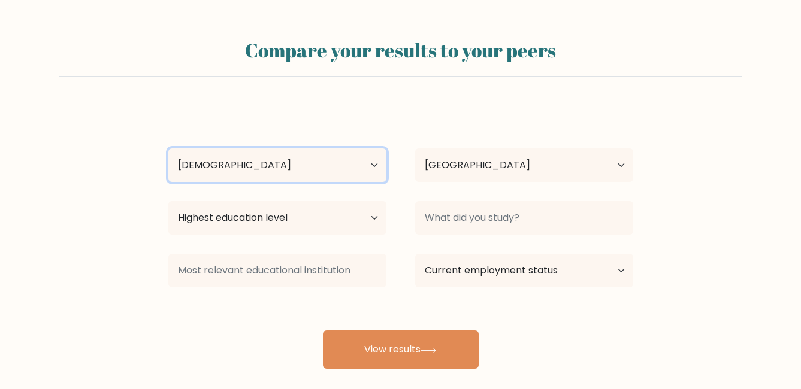
click at [168, 149] on select "Age Under 18 years old 18-24 years old 25-34 years old 35-44 years old 45-54 ye…" at bounding box center [277, 166] width 218 height 34
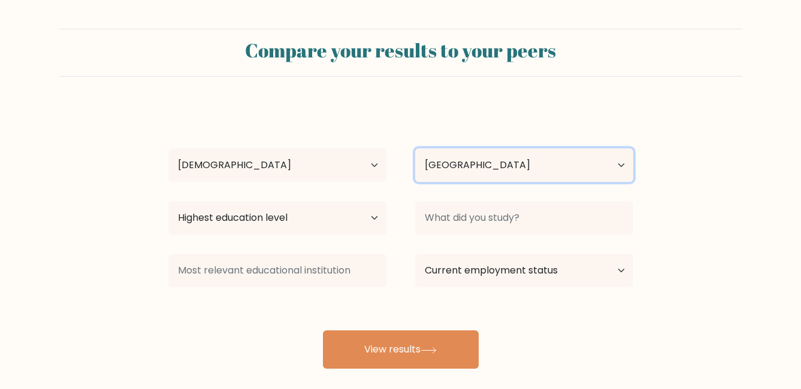
click at [479, 161] on select "Country Afghanistan Albania Algeria American Samoa Andorra Angola Anguilla Anta…" at bounding box center [524, 166] width 218 height 34
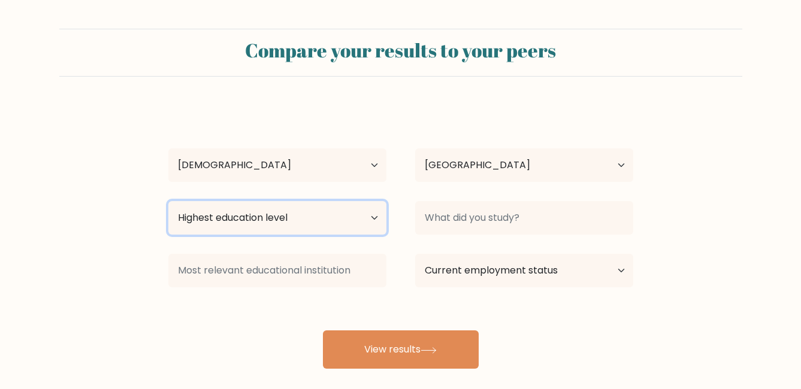
click at [342, 217] on select "Highest education level No schooling Primary Lower Secondary Upper Secondary Oc…" at bounding box center [277, 218] width 218 height 34
select select "bachelors_degree"
click at [168, 201] on select "Highest education level No schooling Primary Lower Secondary Upper Secondary Oc…" at bounding box center [277, 218] width 218 height 34
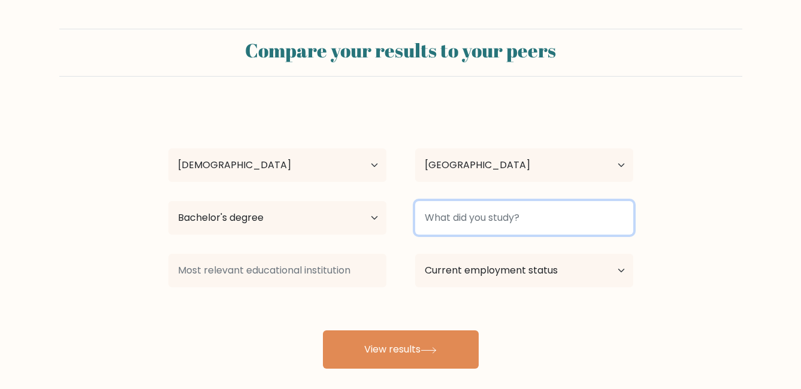
click at [457, 225] on input at bounding box center [524, 218] width 218 height 34
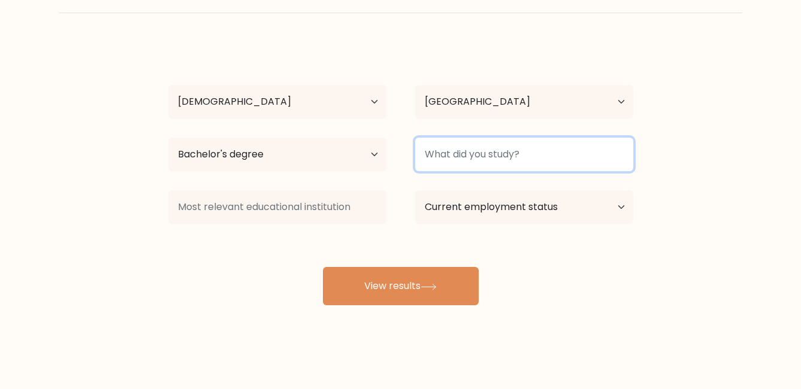
scroll to position [65, 0]
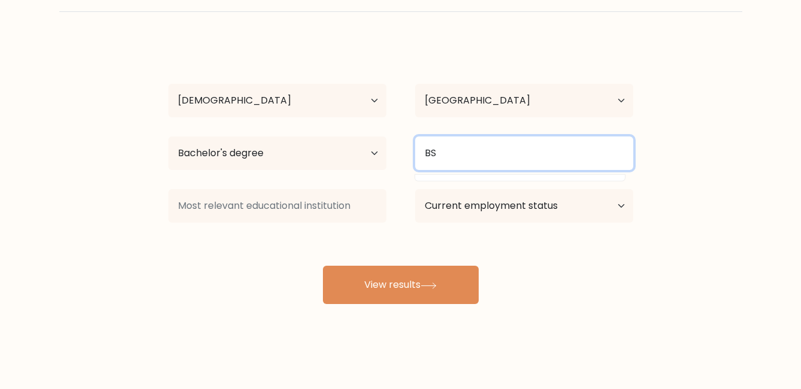
type input "B"
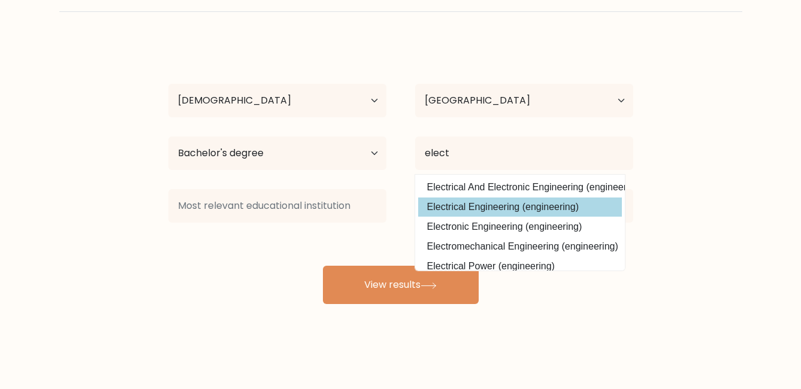
click at [495, 211] on option "Electrical Engineering (engineering)" at bounding box center [520, 207] width 204 height 19
type input "Electrical Engineering"
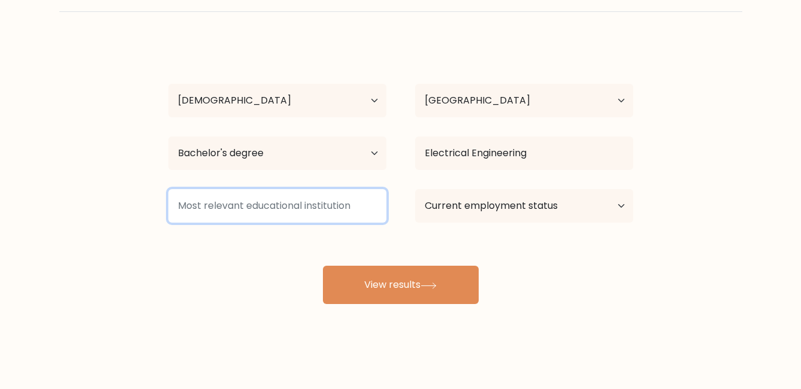
click at [321, 206] on input at bounding box center [277, 206] width 218 height 34
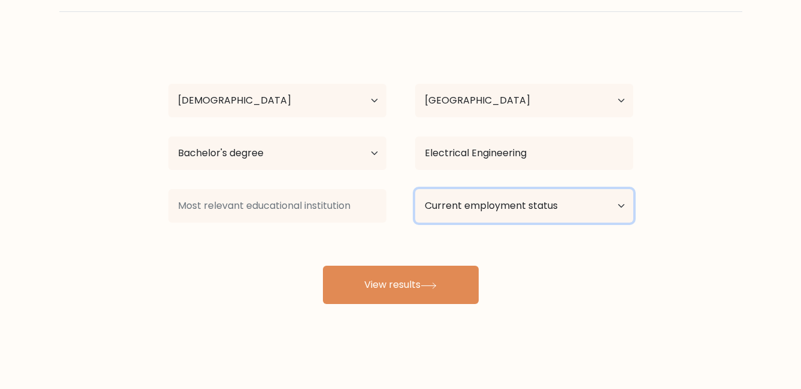
click at [467, 215] on select "Current employment status Employed Student Retired Other / prefer not to answer" at bounding box center [524, 206] width 218 height 34
select select "employed"
click at [415, 189] on select "Current employment status Employed Student Retired Other / prefer not to answer" at bounding box center [524, 206] width 218 height 34
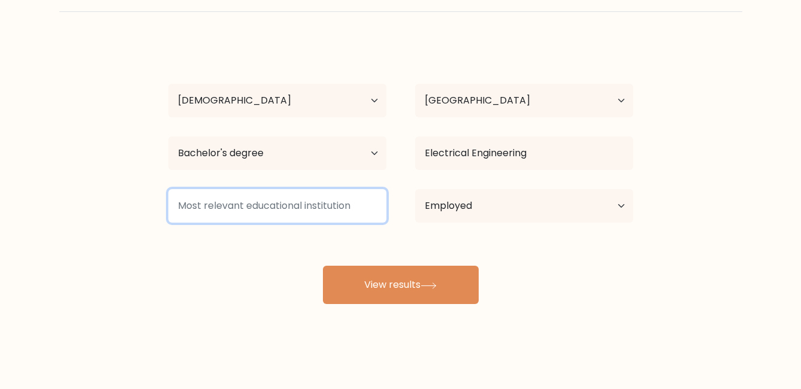
click at [329, 208] on input at bounding box center [277, 206] width 218 height 34
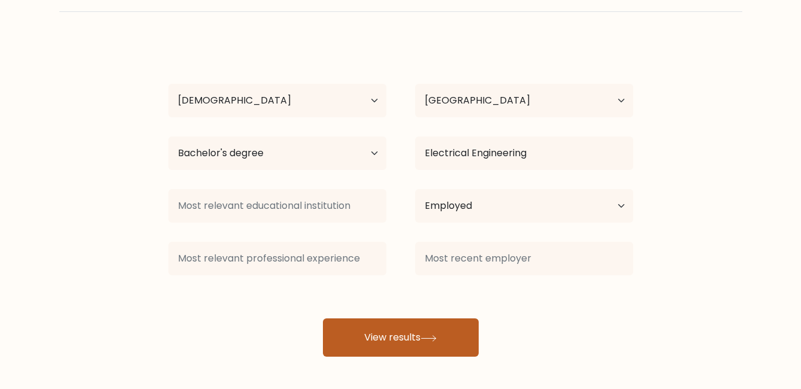
click at [379, 343] on button "View results" at bounding box center [401, 338] width 156 height 38
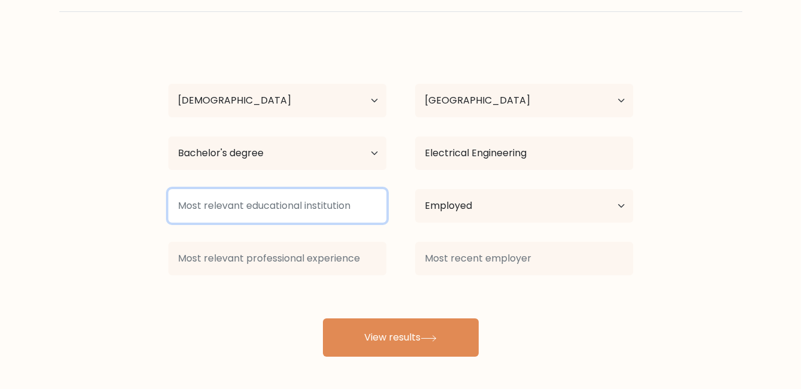
click at [319, 207] on input at bounding box center [277, 206] width 218 height 34
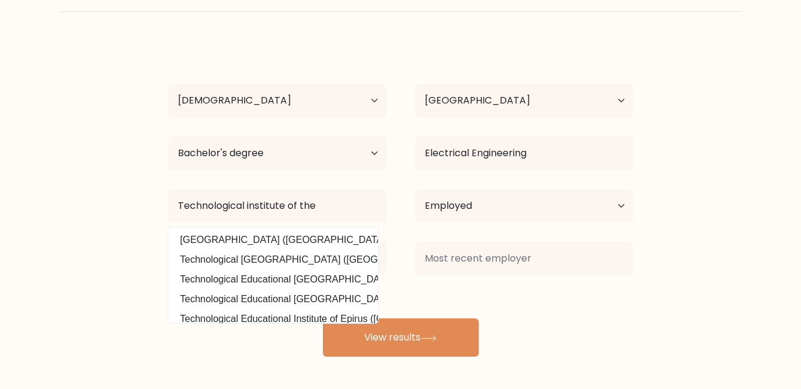
click at [319, 241] on option "Technological Institute of the Philippines (Philippines)" at bounding box center [273, 240] width 204 height 19
type input "Technological Institute of the Philippines"
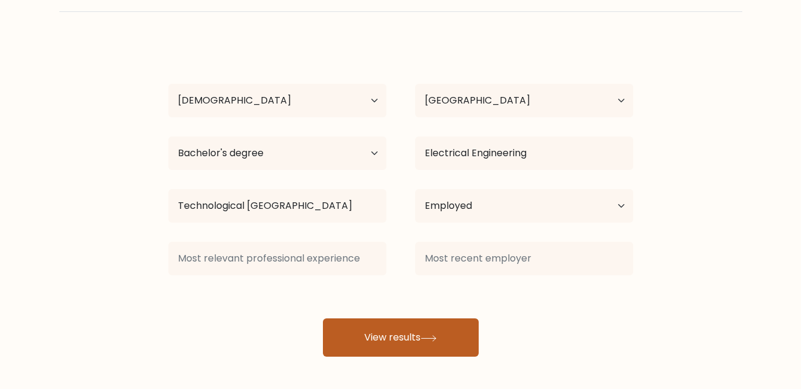
click at [439, 354] on button "View results" at bounding box center [401, 338] width 156 height 38
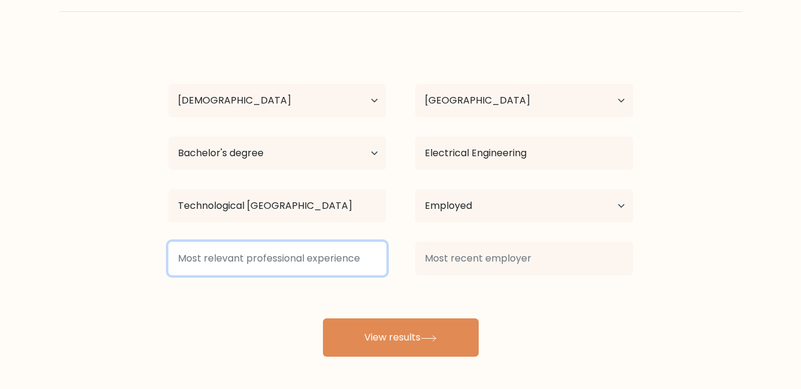
click at [265, 268] on input at bounding box center [277, 259] width 218 height 34
click at [316, 266] on input at bounding box center [277, 259] width 218 height 34
type input "Q"
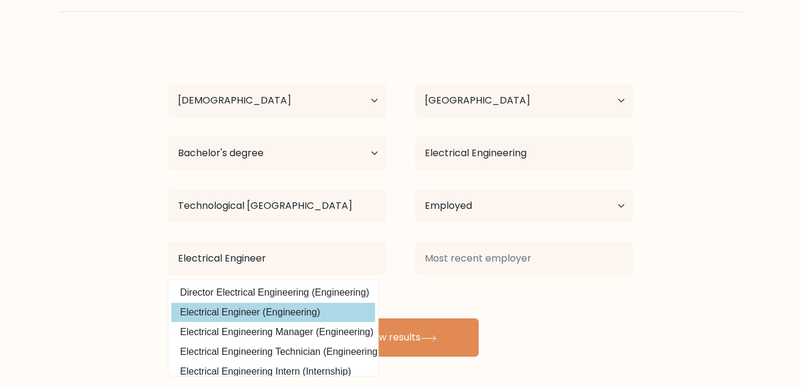
click at [298, 305] on option "Electrical Engineer (Engineering)" at bounding box center [273, 312] width 204 height 19
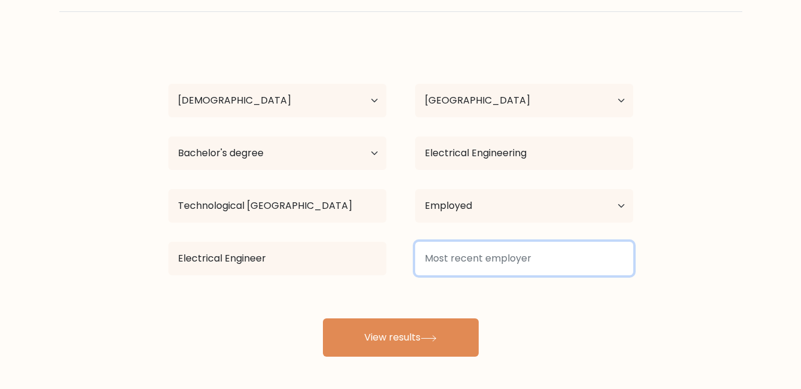
click at [462, 260] on input at bounding box center [524, 259] width 218 height 34
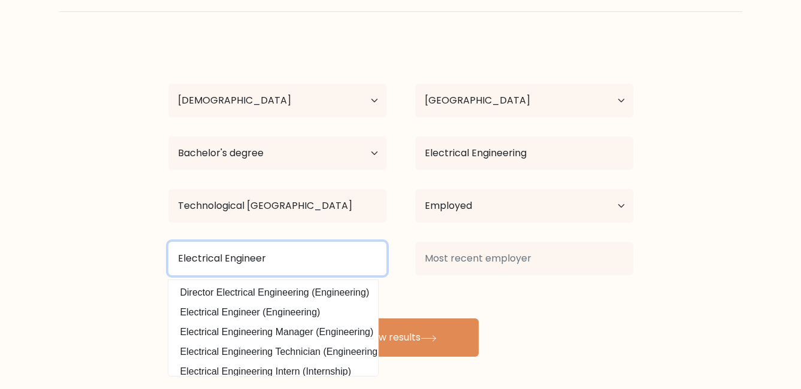
click at [346, 259] on input "Electrical Engineer" at bounding box center [277, 259] width 218 height 34
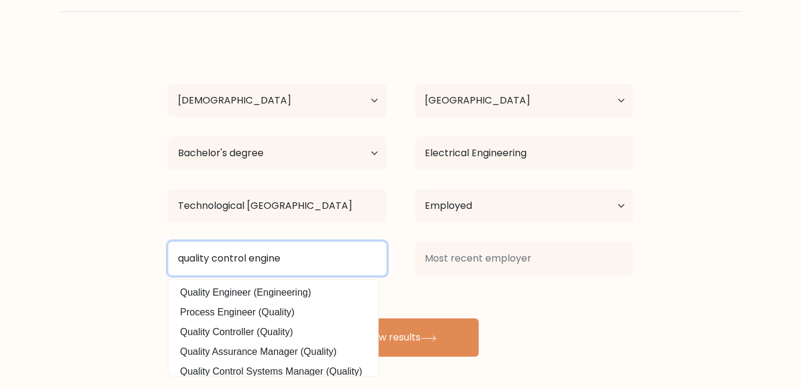
click at [209, 258] on input "quality control engine" at bounding box center [277, 259] width 218 height 34
drag, startPoint x: 246, startPoint y: 258, endPoint x: 134, endPoint y: 258, distance: 112.0
click at [134, 258] on form "Compare your results to your peers John Carl Ildefonso Age Under 18 years old 1…" at bounding box center [400, 160] width 801 height 393
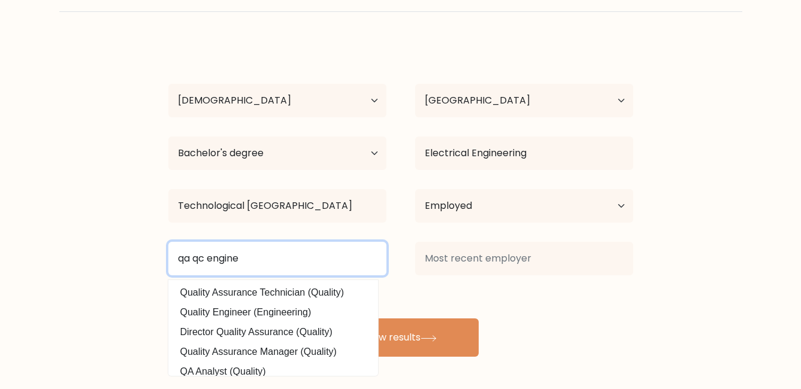
click at [250, 257] on input "qa qc engine" at bounding box center [277, 259] width 218 height 34
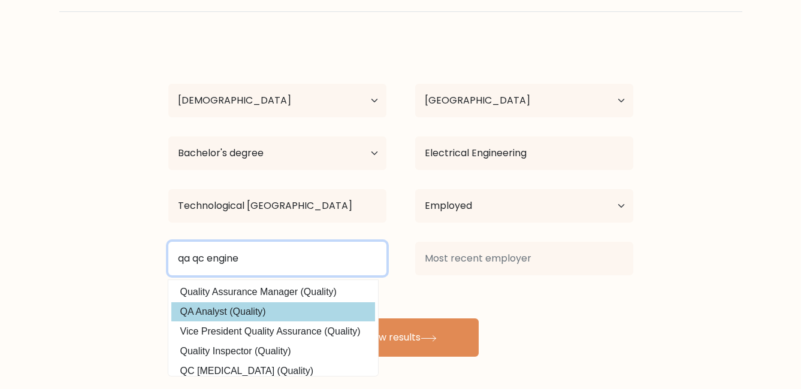
scroll to position [0, 0]
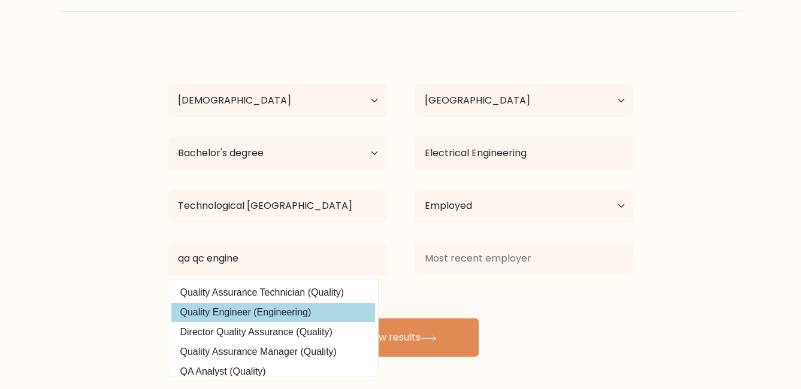
click at [254, 311] on option "Quality Engineer (Engineering)" at bounding box center [273, 312] width 204 height 19
type input "Quality Engineer"
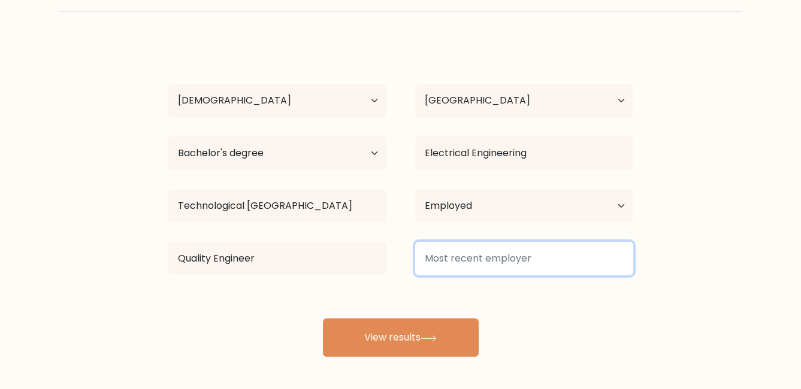
click at [548, 260] on input at bounding box center [524, 259] width 218 height 34
click at [482, 260] on input at bounding box center [524, 259] width 218 height 34
click at [475, 260] on input at bounding box center [524, 259] width 218 height 34
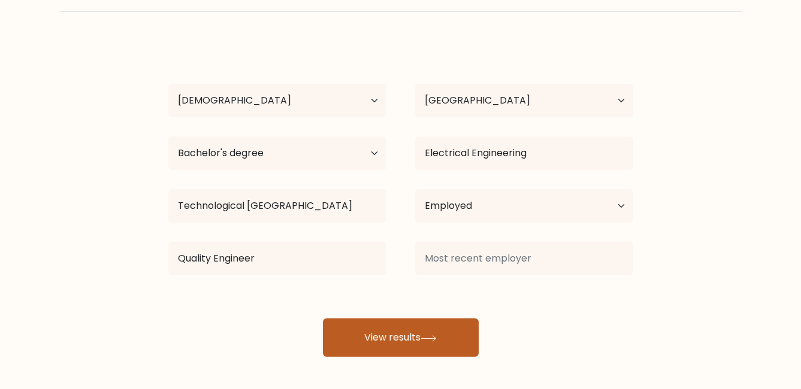
click at [378, 336] on button "View results" at bounding box center [401, 338] width 156 height 38
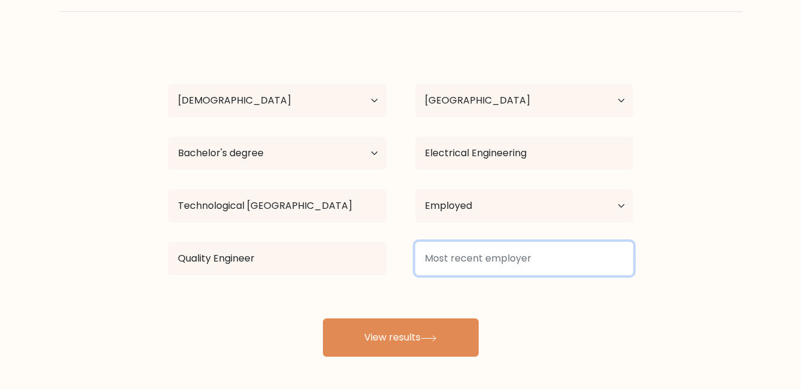
click at [457, 270] on input at bounding box center [524, 259] width 218 height 34
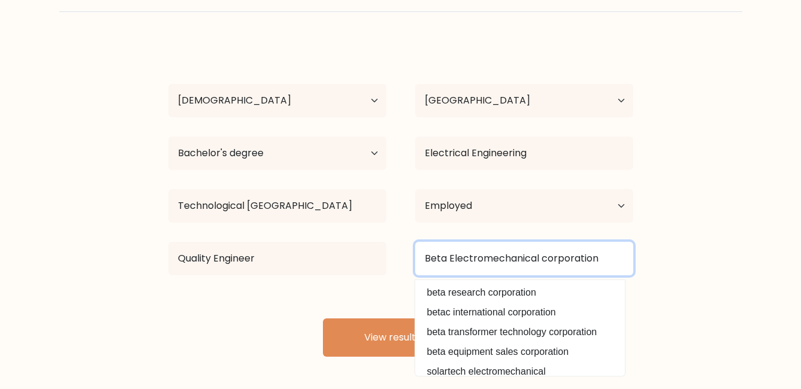
type input "Beta Electromechanical corporation"
click at [323, 319] on button "View results" at bounding box center [401, 338] width 156 height 38
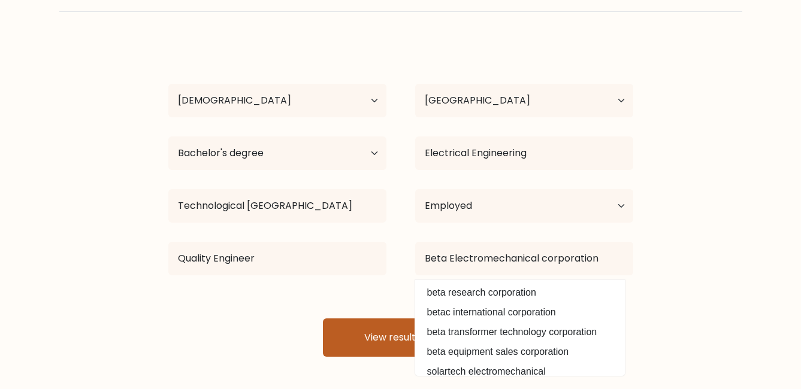
click at [367, 343] on button "View results" at bounding box center [401, 338] width 156 height 38
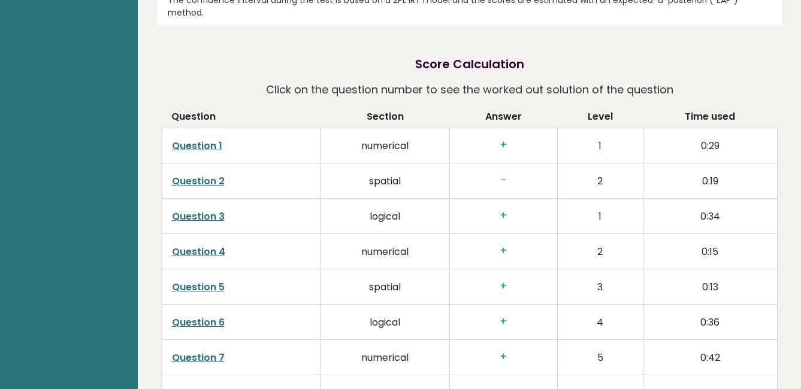
scroll to position [1917, 0]
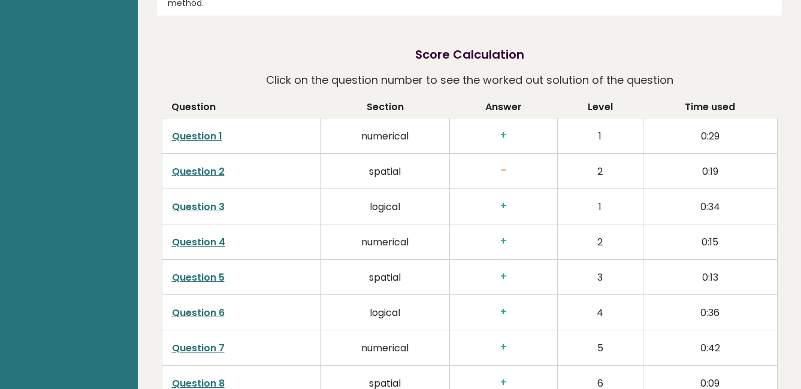
click at [213, 165] on link "Question 2" at bounding box center [198, 172] width 53 height 14
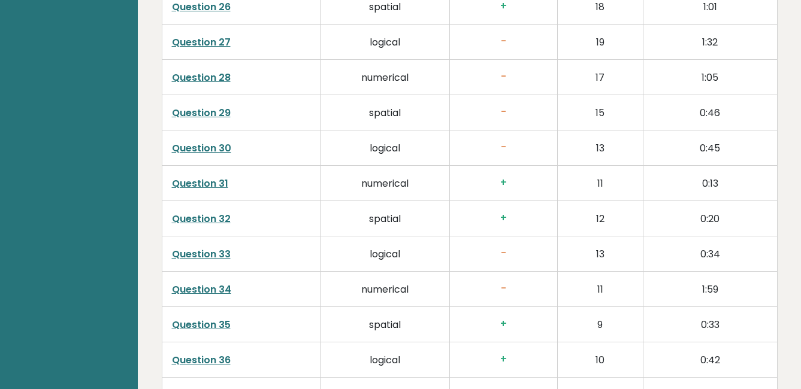
scroll to position [2936, 0]
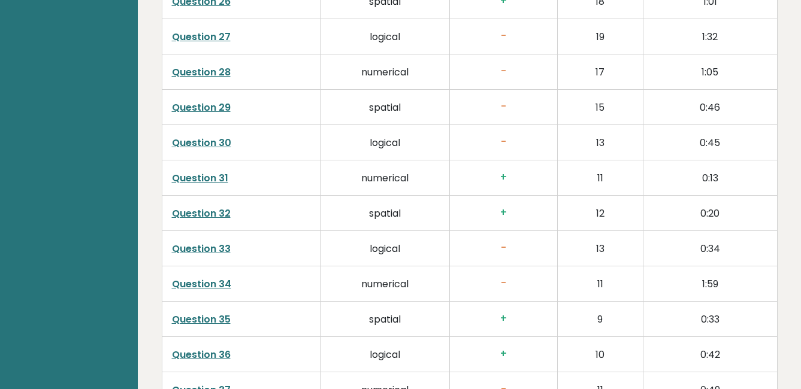
click at [215, 348] on link "Question 36" at bounding box center [201, 355] width 59 height 14
click at [207, 207] on link "Question 32" at bounding box center [201, 214] width 59 height 14
click at [201, 136] on link "Question 30" at bounding box center [201, 143] width 59 height 14
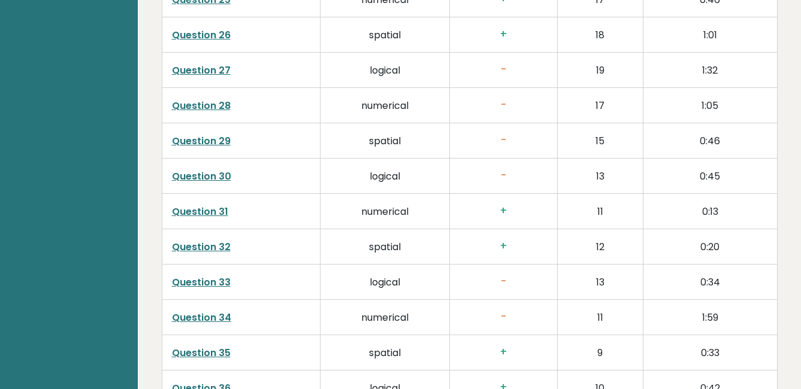
scroll to position [2876, 0]
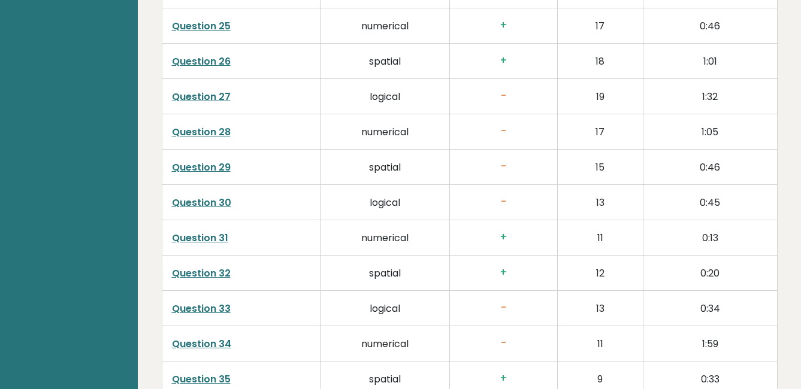
click at [211, 161] on link "Question 29" at bounding box center [201, 168] width 59 height 14
click at [203, 90] on link "Question 27" at bounding box center [201, 97] width 59 height 14
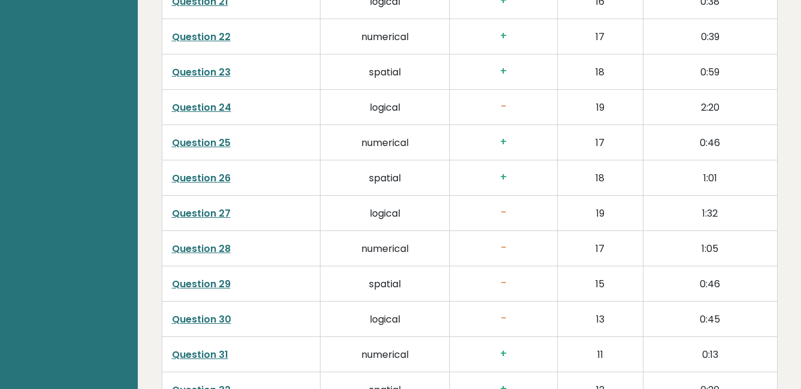
scroll to position [2756, 0]
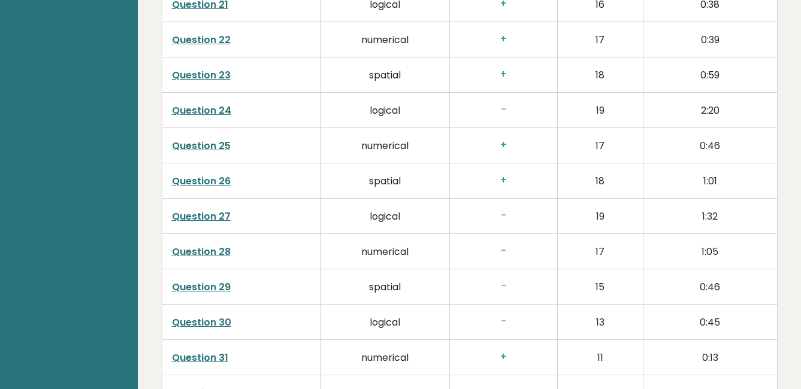
click at [214, 104] on link "Question 24" at bounding box center [201, 111] width 59 height 14
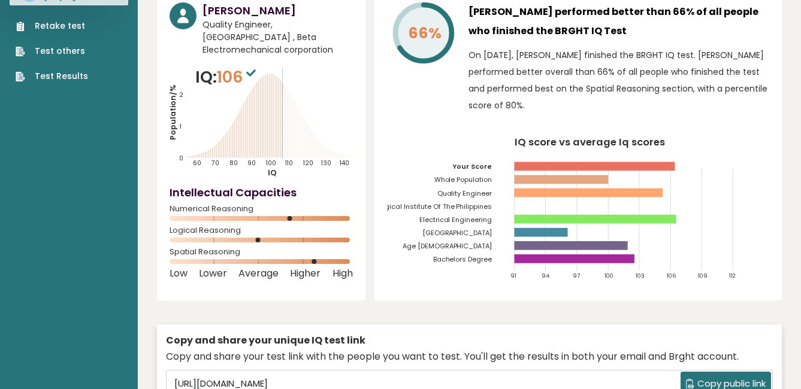
scroll to position [0, 0]
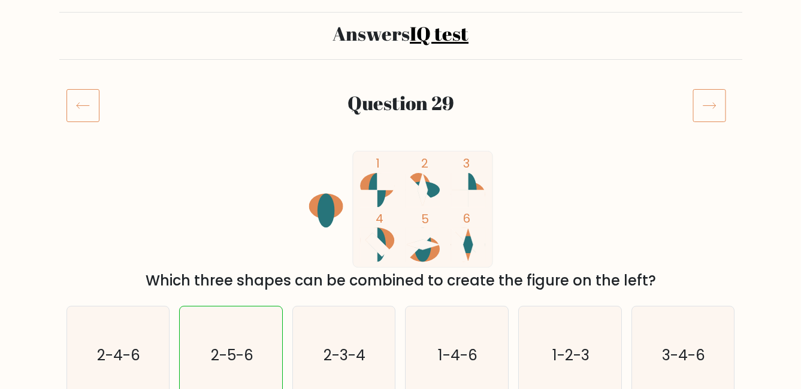
scroll to position [180, 0]
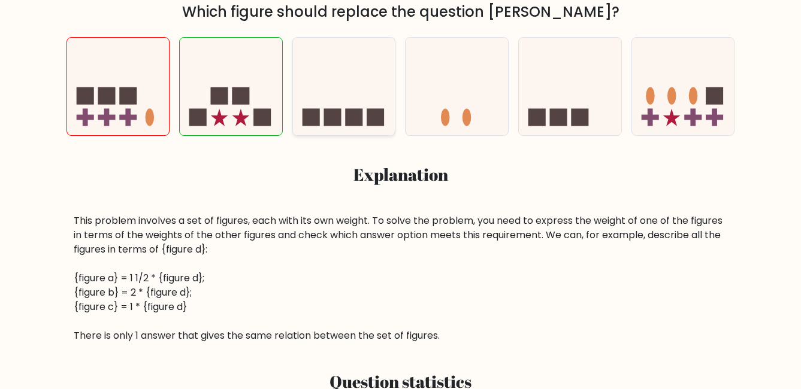
scroll to position [360, 0]
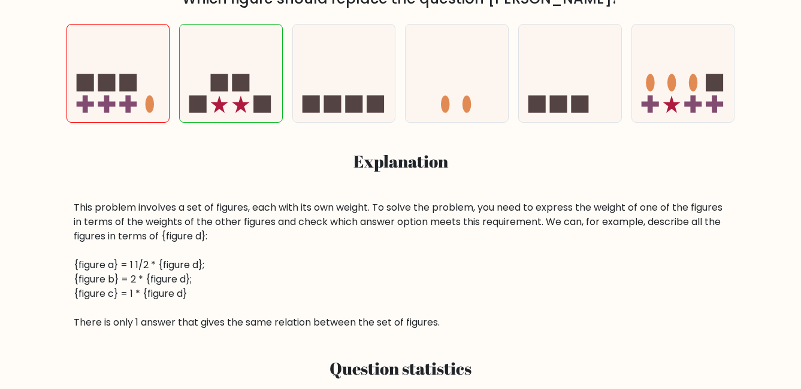
click at [107, 270] on div "This problem involves a set of figures, each with its own weight. To solve the …" at bounding box center [401, 265] width 654 height 129
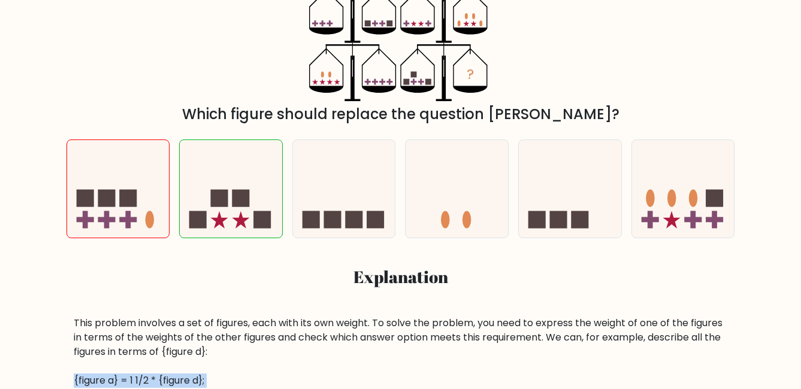
scroll to position [180, 0]
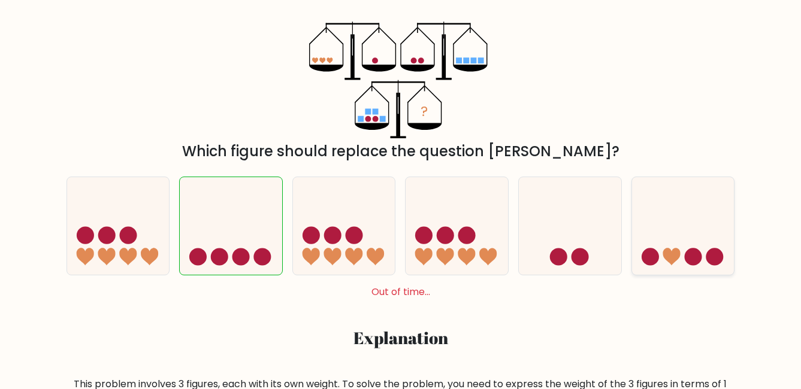
scroll to position [180, 0]
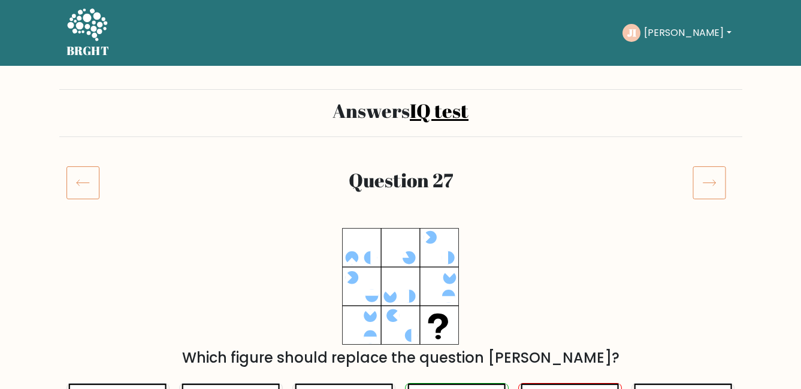
scroll to position [120, 0]
